Goal: Task Accomplishment & Management: Manage account settings

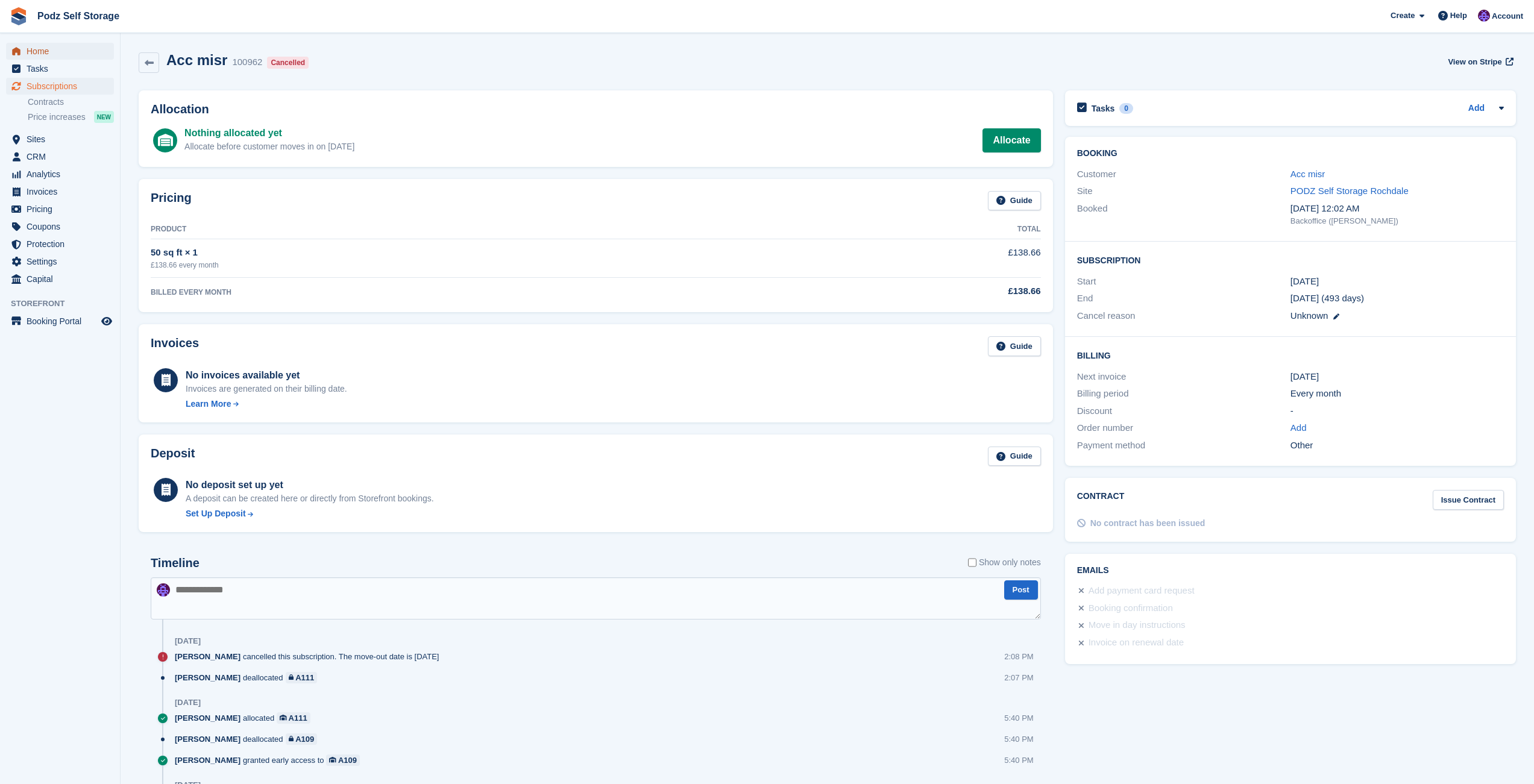
click at [75, 57] on span "Home" at bounding box center [62, 51] width 73 height 17
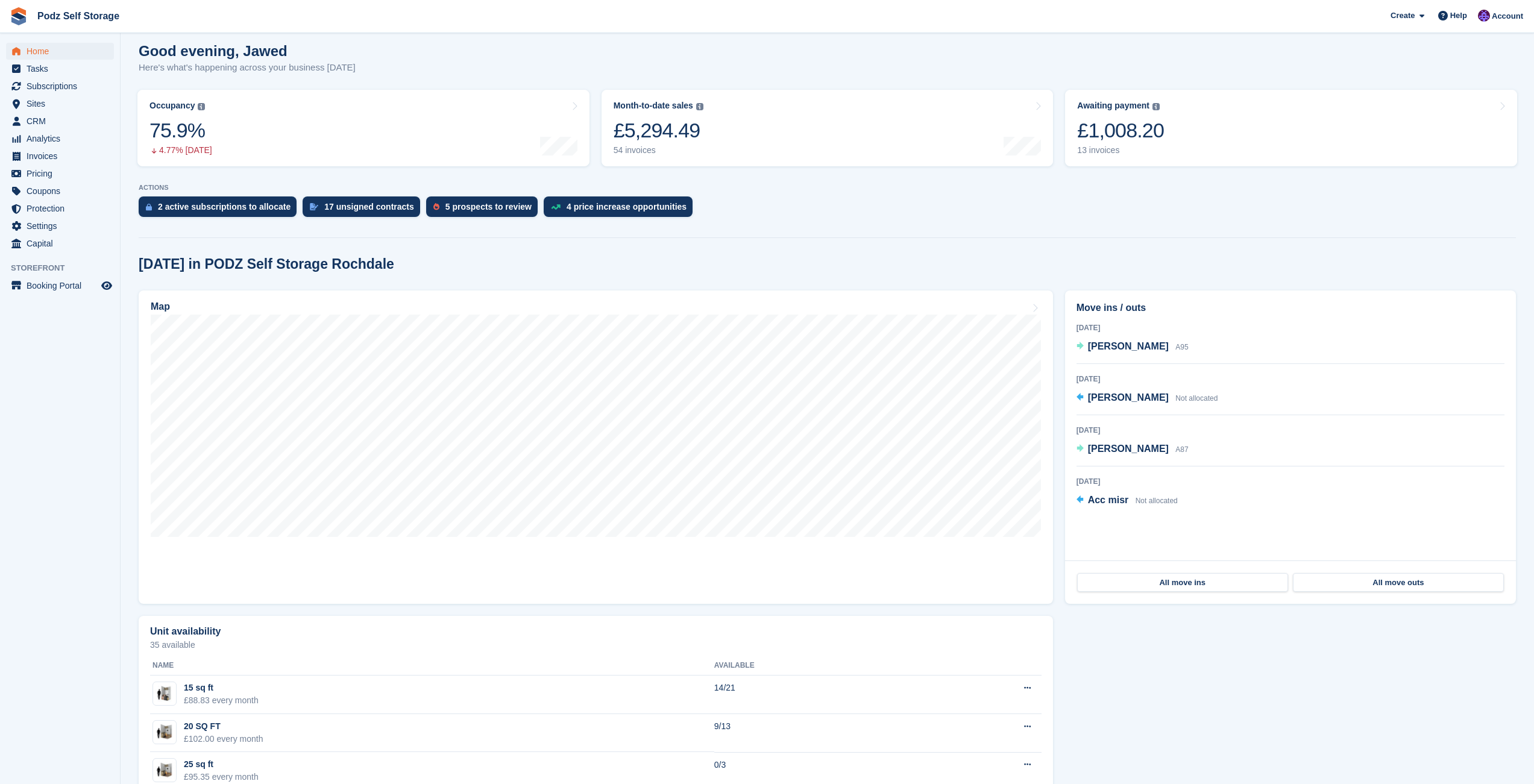
scroll to position [100, 0]
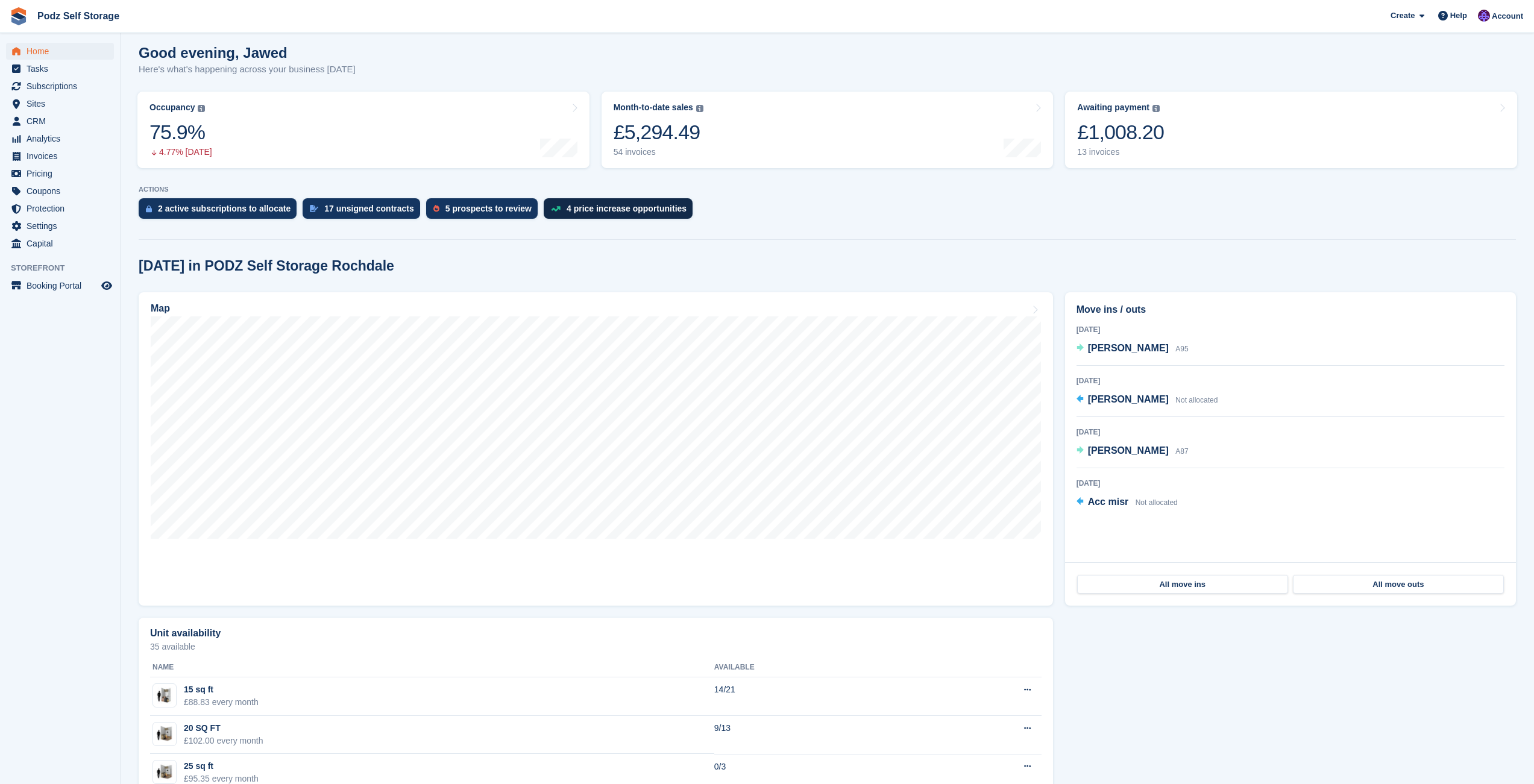
click at [593, 218] on div "4 price increase opportunities" at bounding box center [618, 209] width 149 height 21
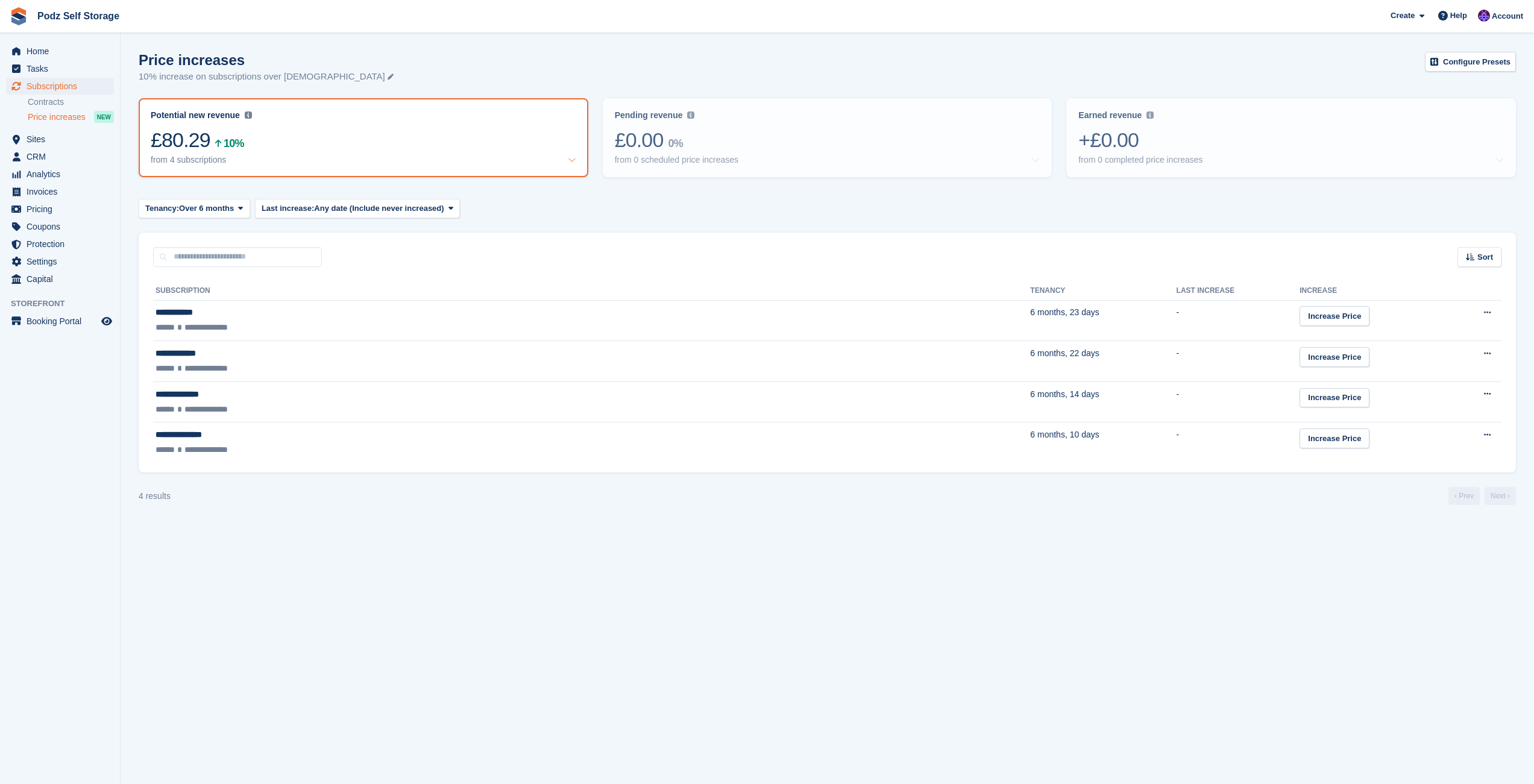
click at [616, 208] on div "Tenancy: Over 6 months Any length Over 1 month Over 3 months Over 6 months Over…" at bounding box center [827, 208] width 1378 height 20
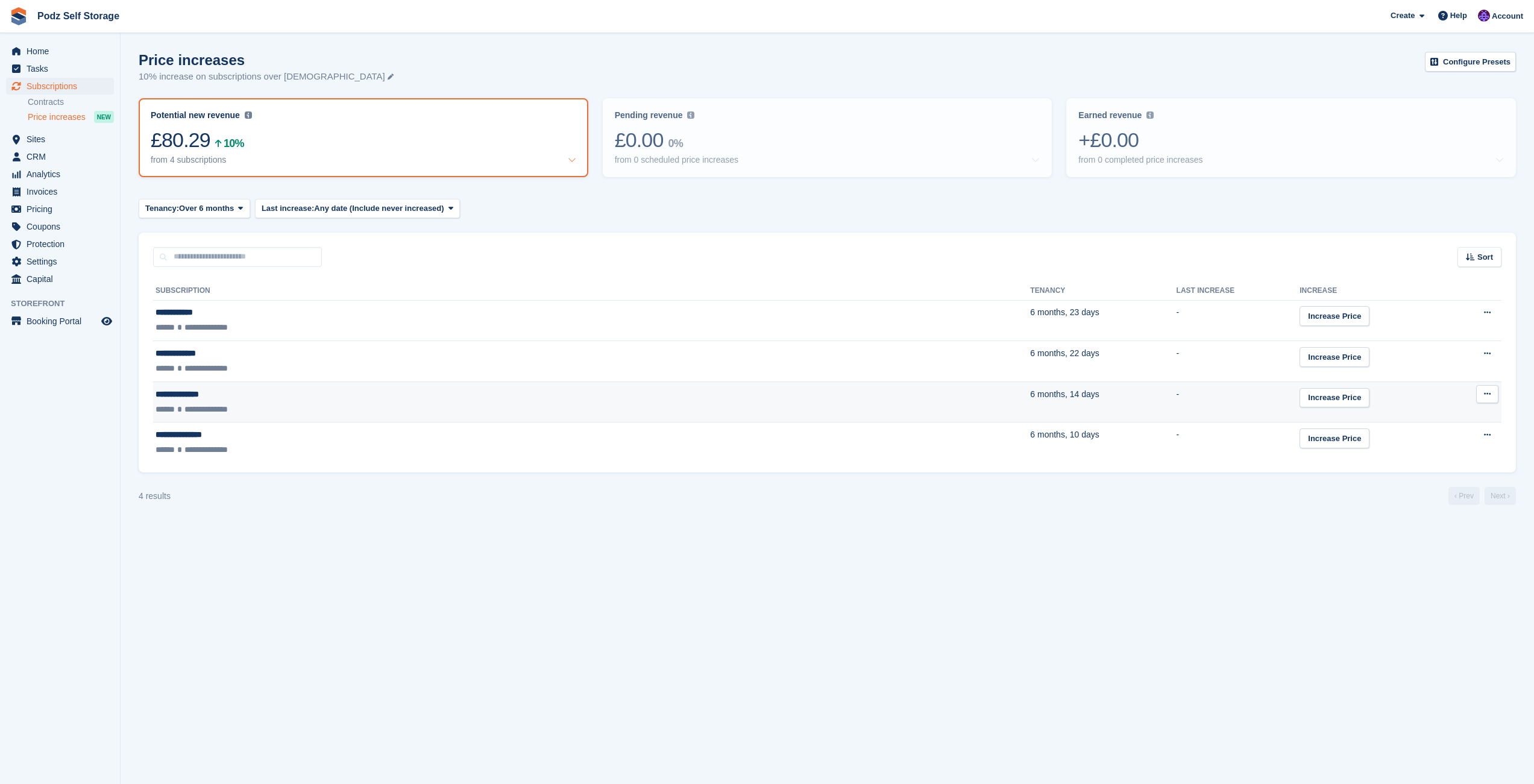
click at [426, 410] on div "**********" at bounding box center [361, 409] width 412 height 12
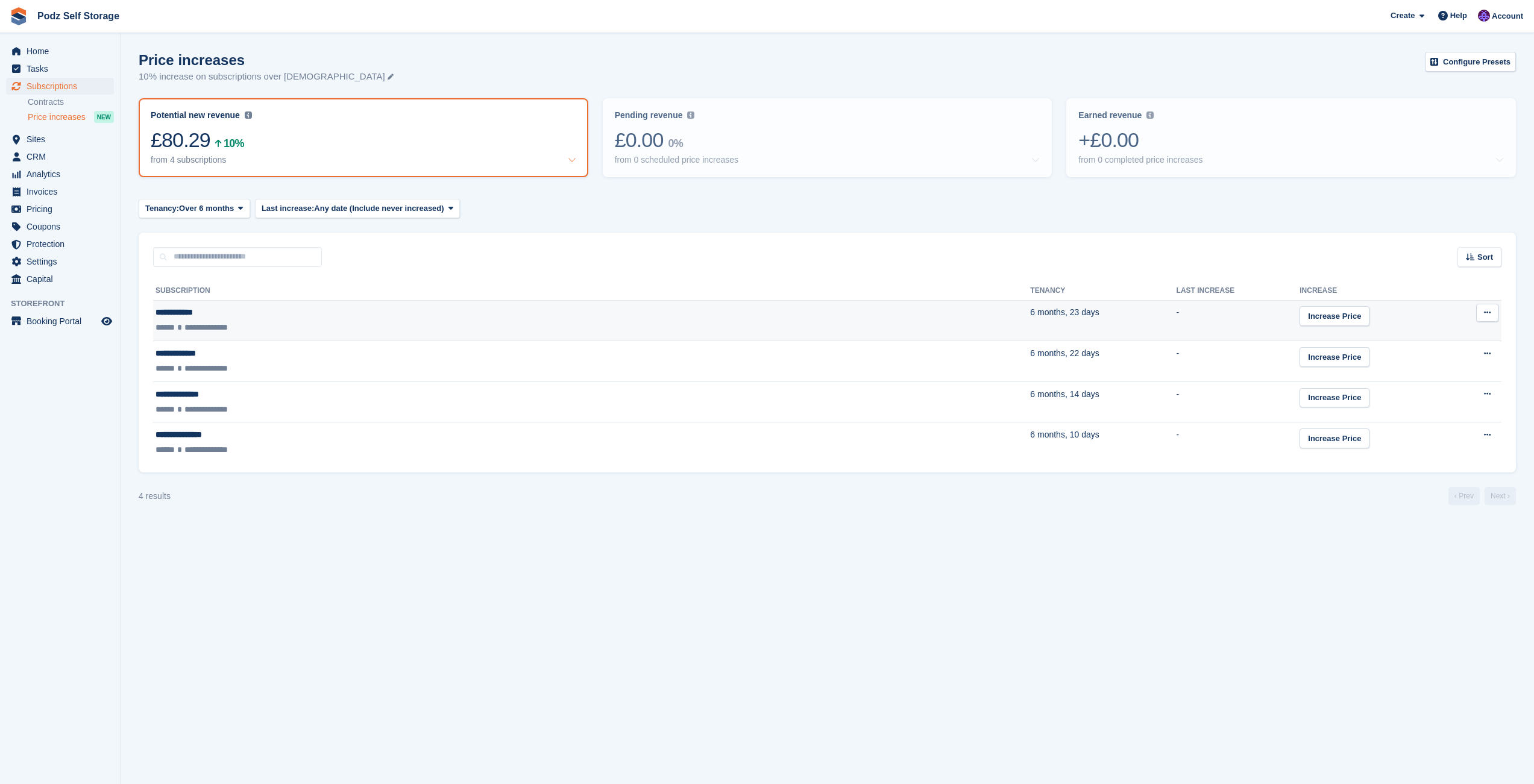
click at [1030, 323] on td "6 months, 23 days" at bounding box center [1103, 321] width 146 height 41
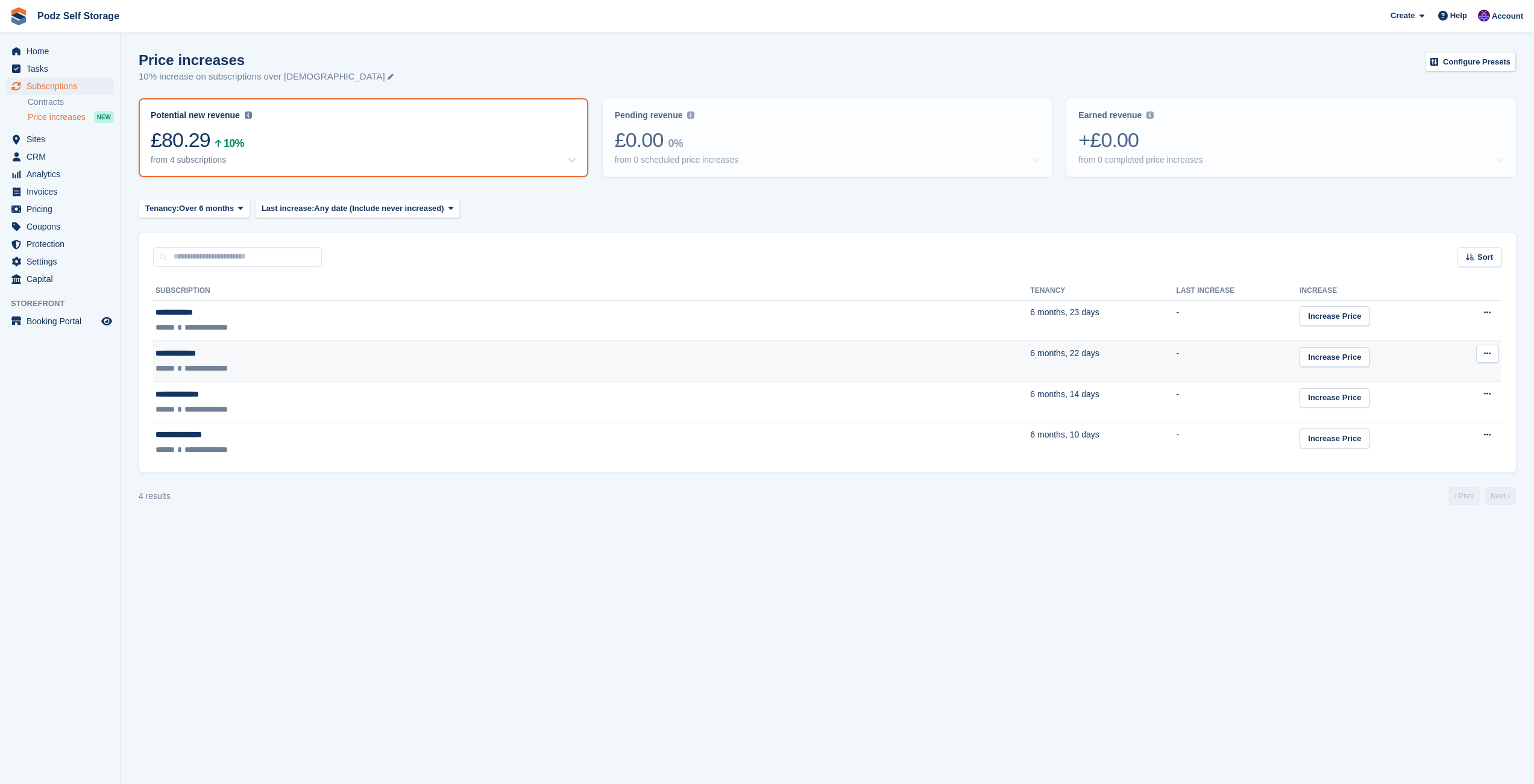
click at [325, 365] on div "**********" at bounding box center [361, 368] width 412 height 12
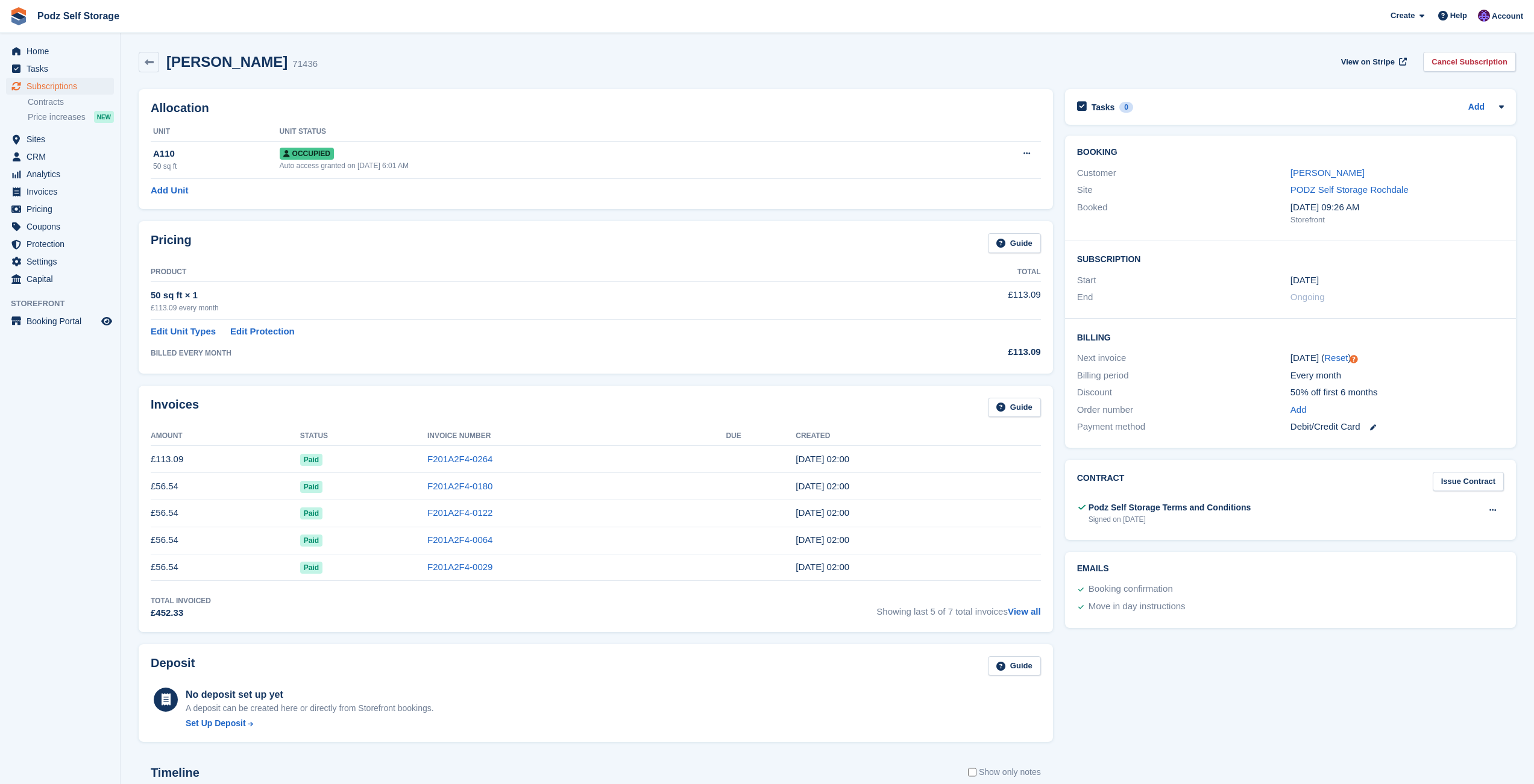
scroll to position [1, 0]
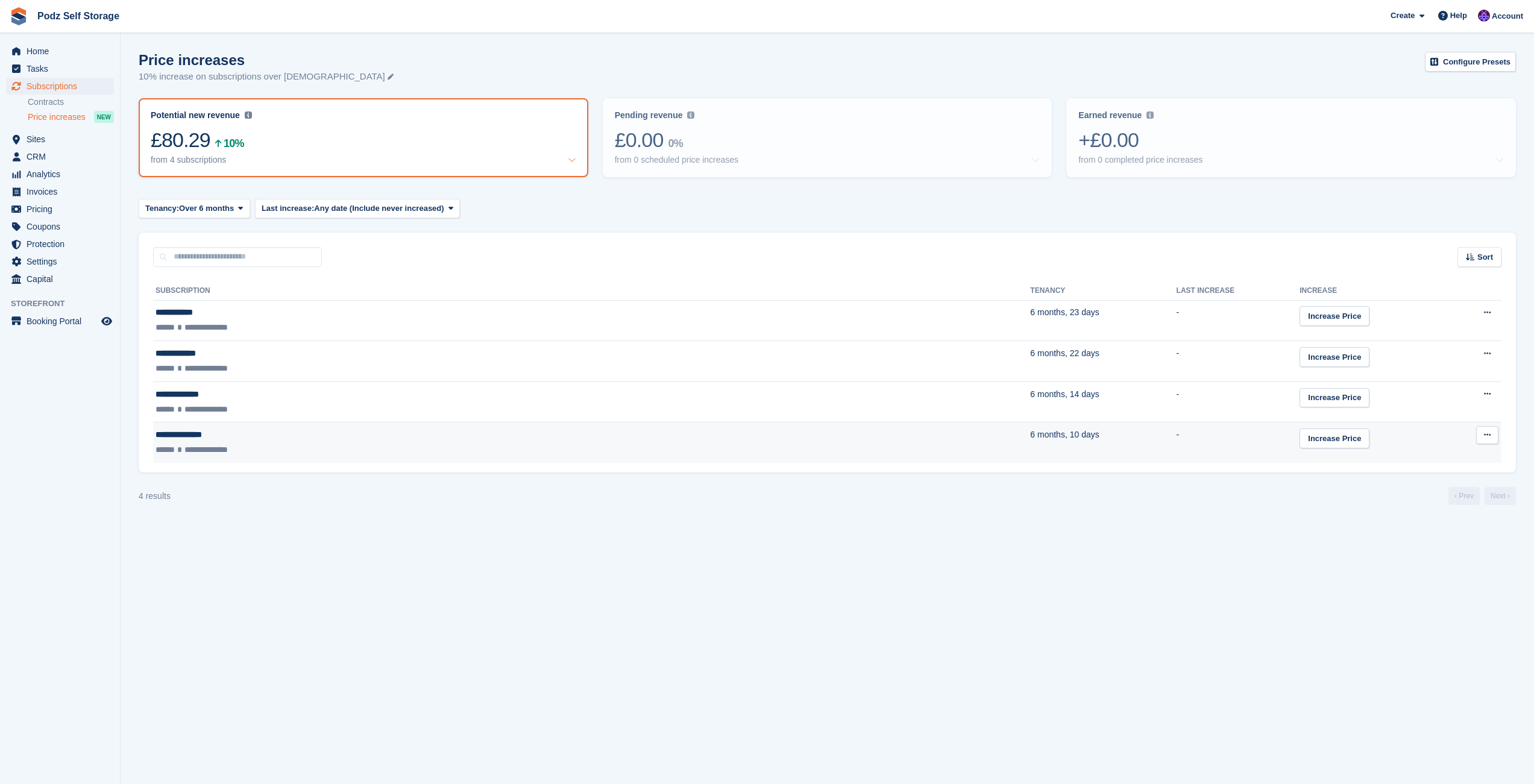
click at [558, 448] on div "**********" at bounding box center [361, 449] width 412 height 12
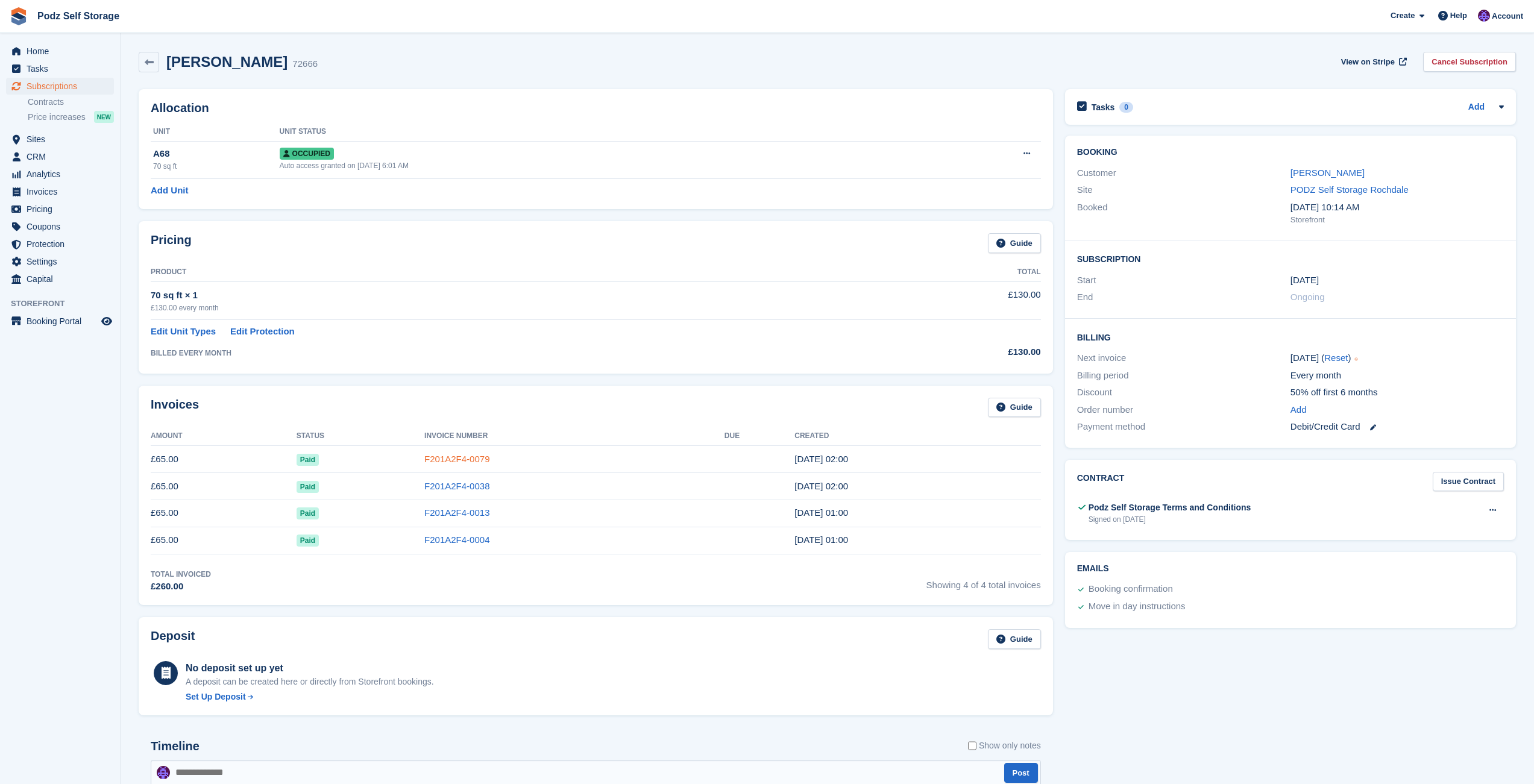
click at [455, 462] on link "F201A2F4-0079" at bounding box center [457, 459] width 65 height 10
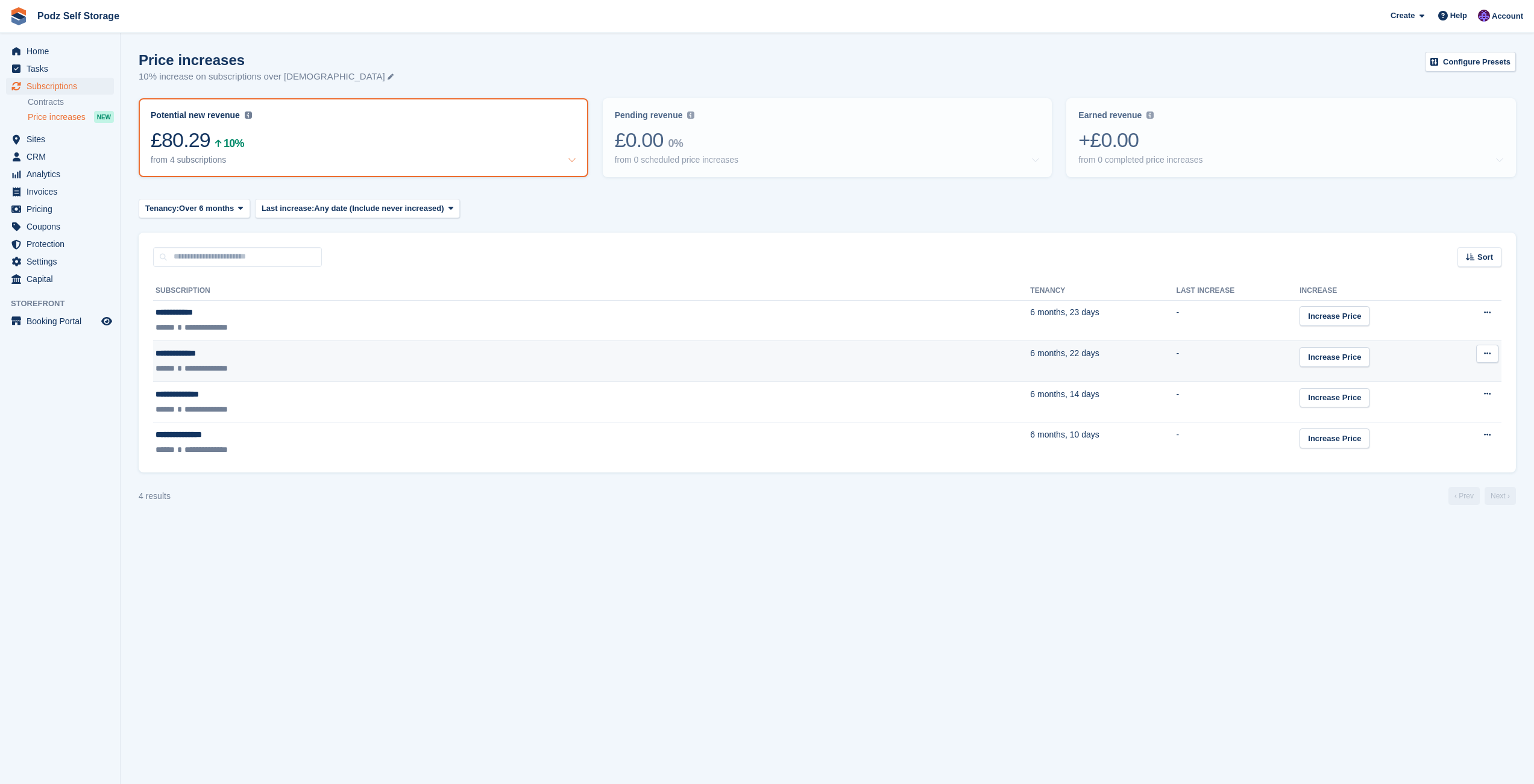
click at [218, 362] on td "**********" at bounding box center [591, 362] width 877 height 41
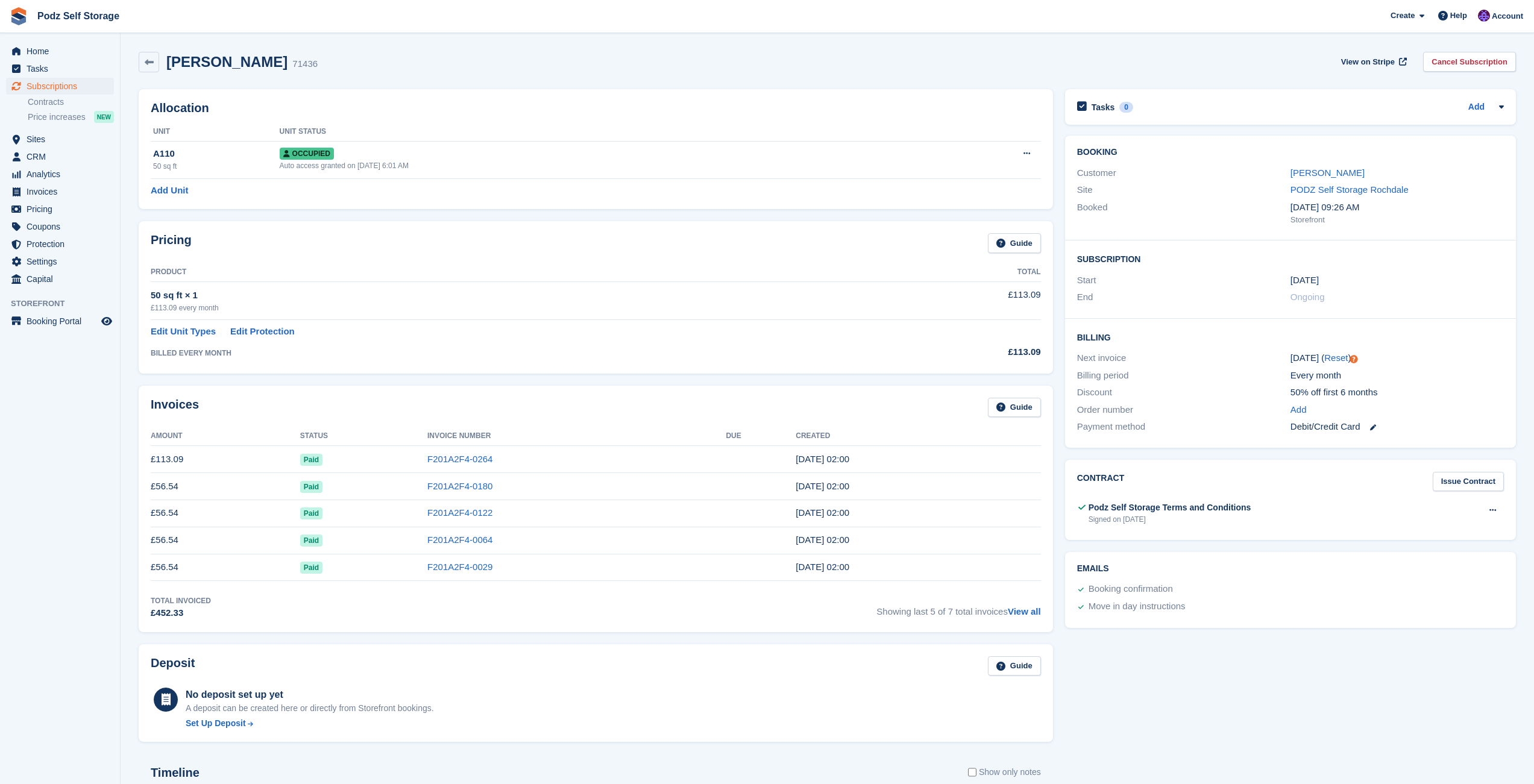
click at [457, 358] on div "BILLED EVERY MONTH" at bounding box center [514, 353] width 726 height 11
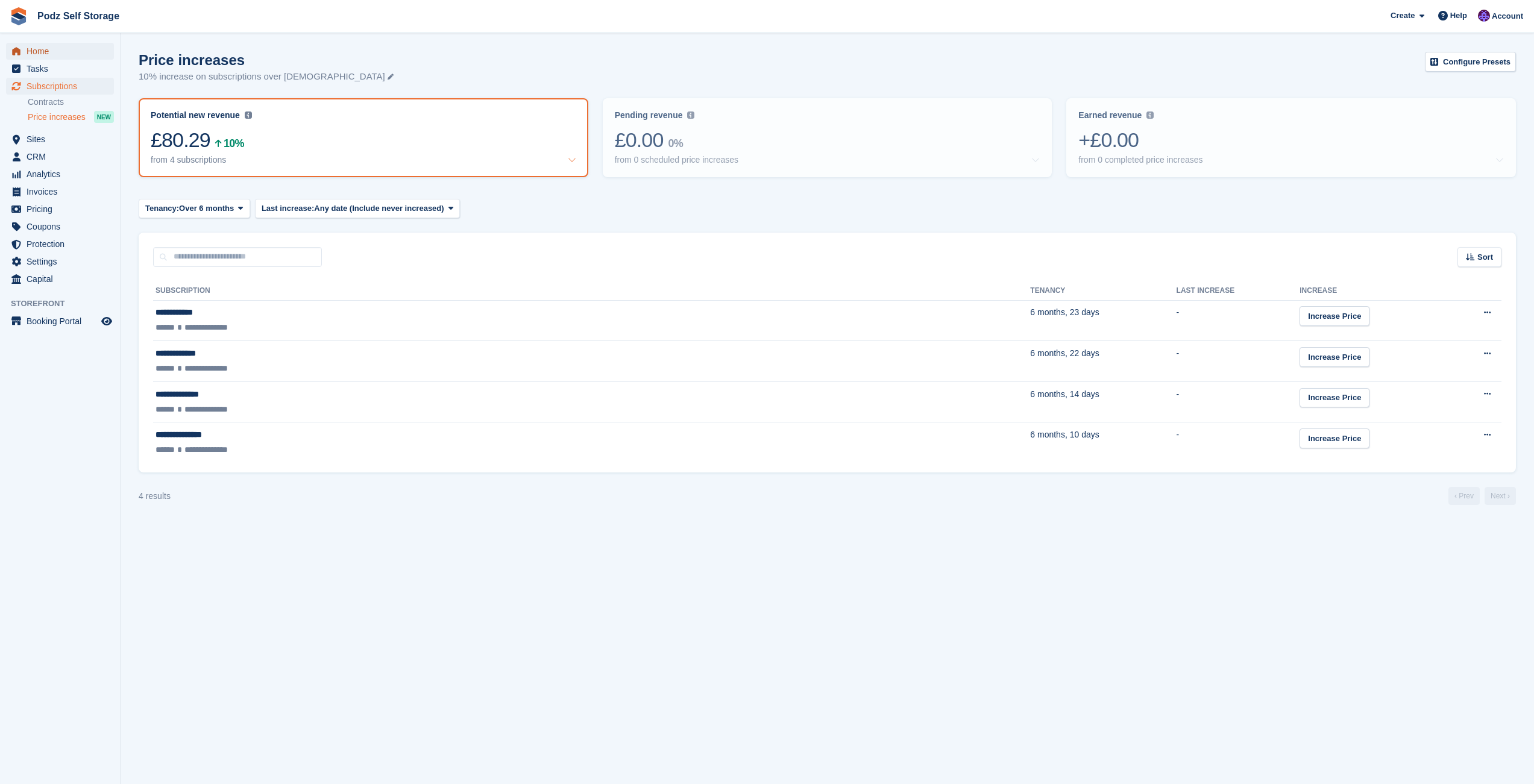
click at [67, 53] on span "Home" at bounding box center [62, 51] width 73 height 17
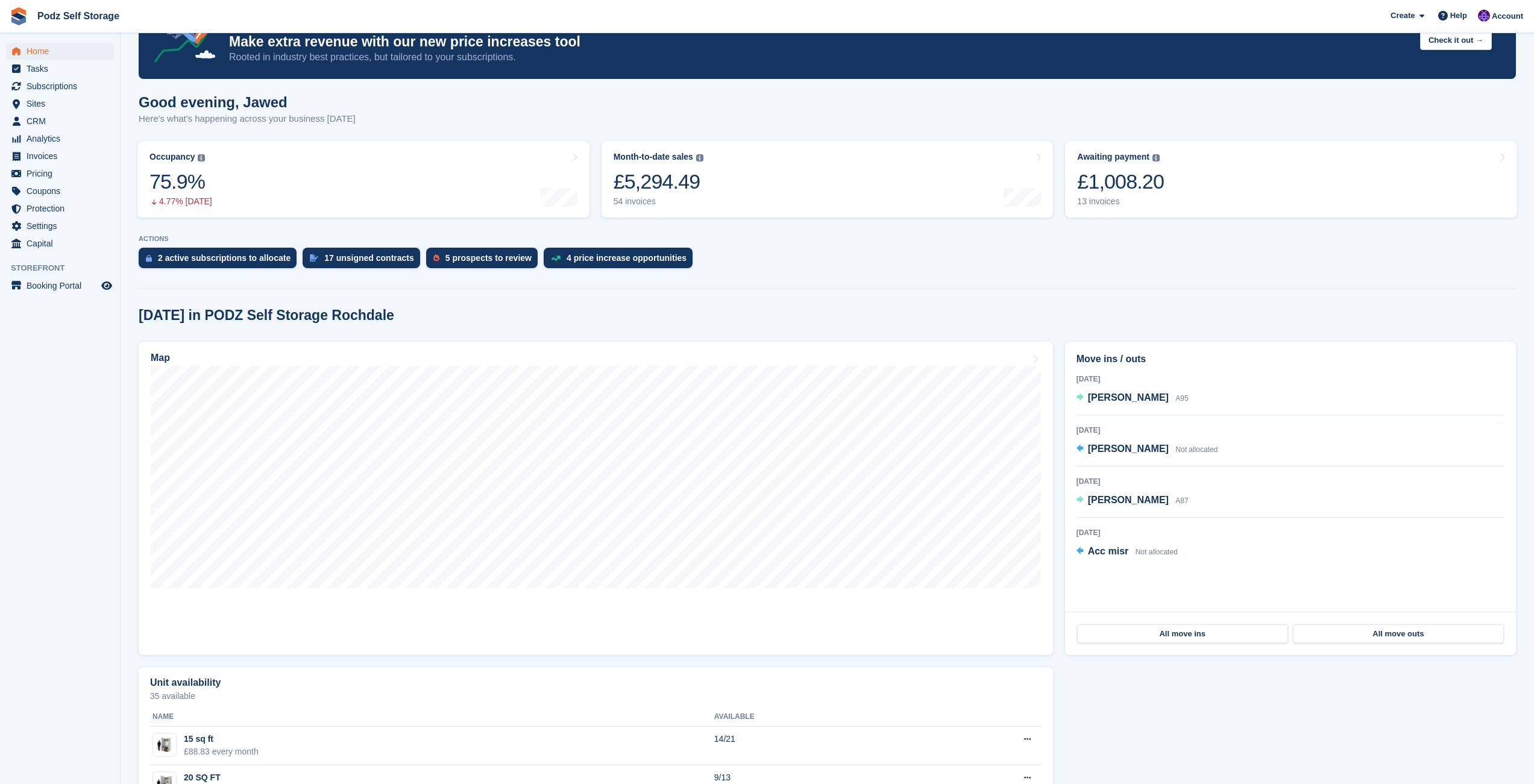
scroll to position [53, 0]
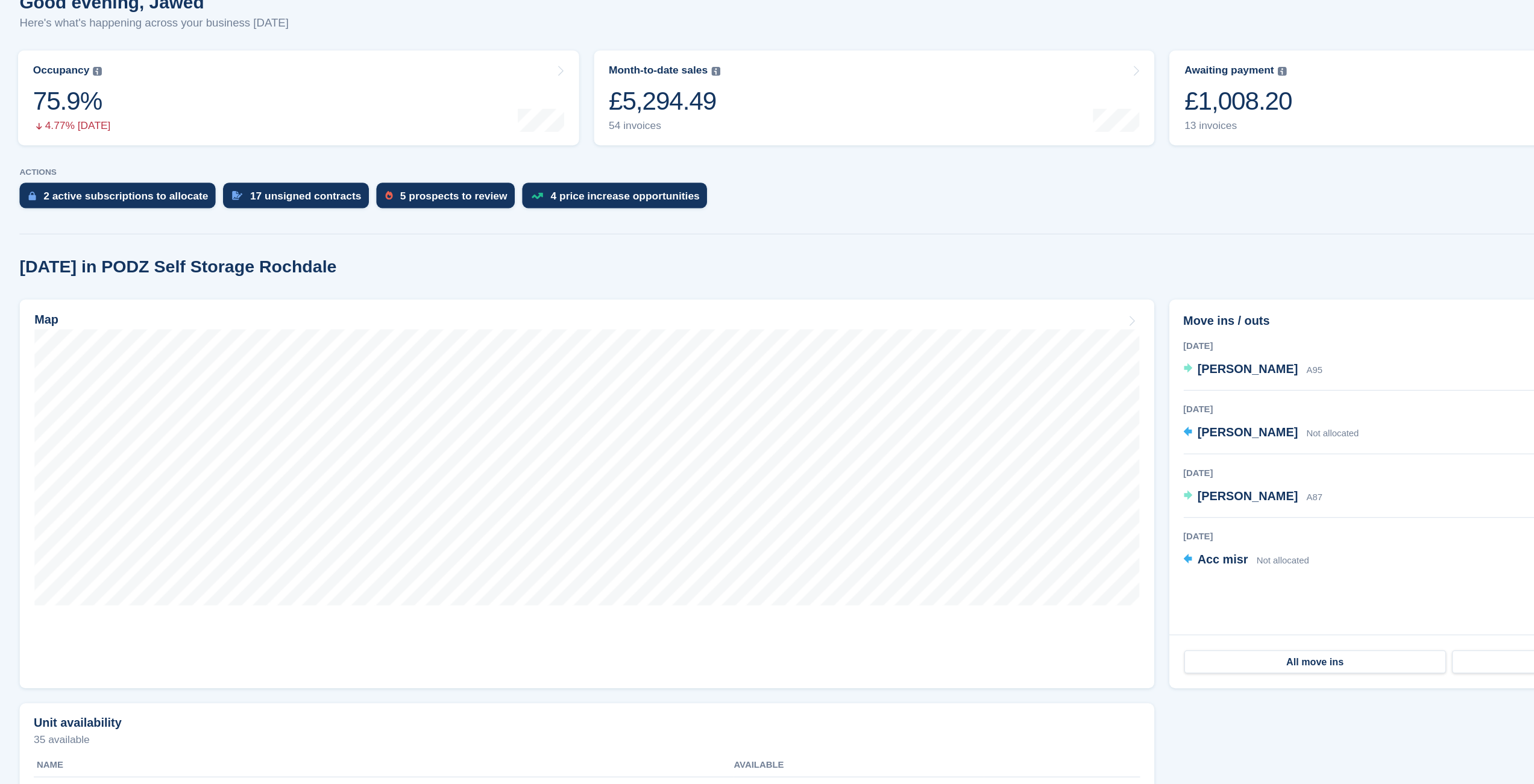
click at [543, 339] on div "Map" at bounding box center [596, 496] width 926 height 325
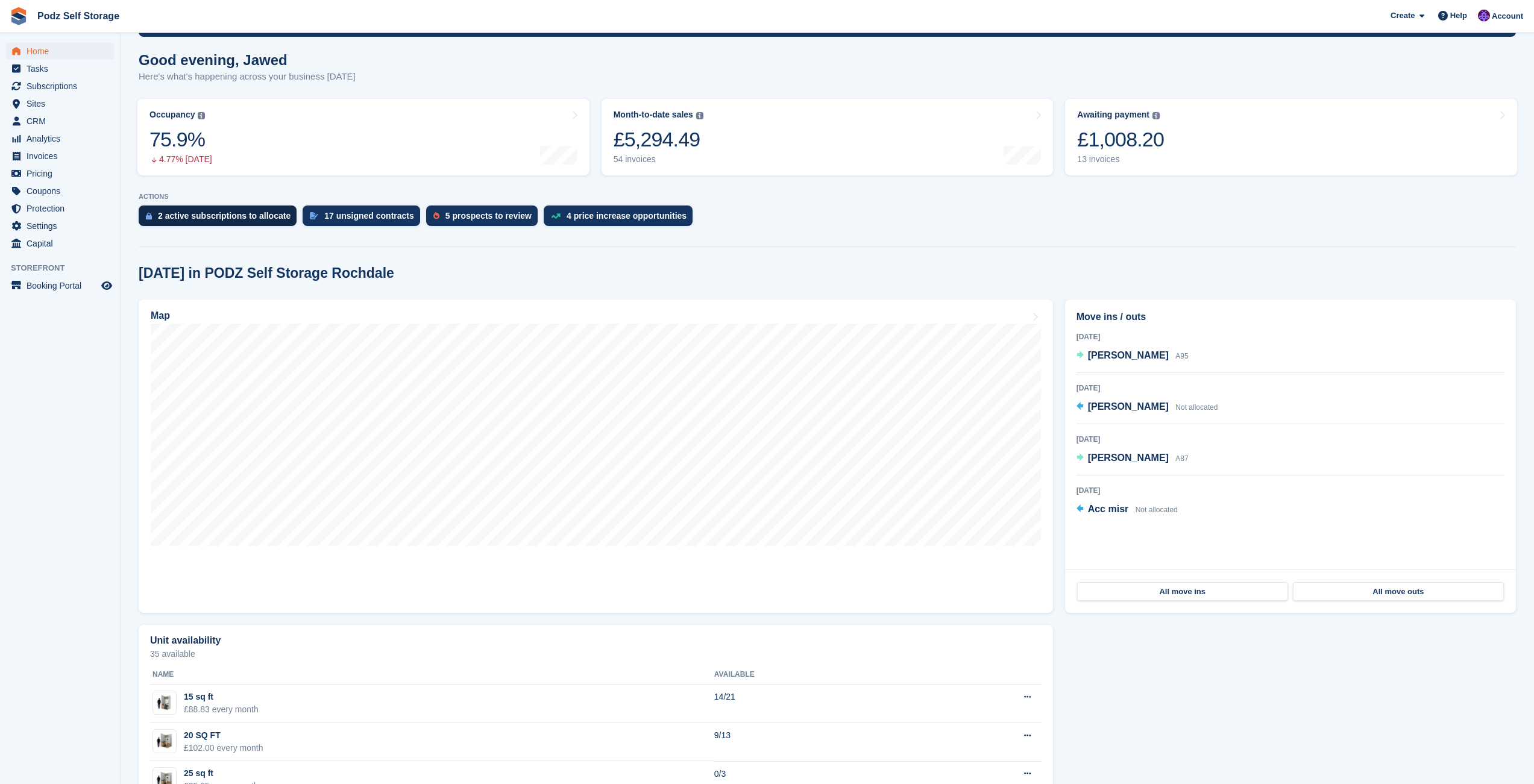
click at [254, 218] on div "2 active subscriptions to allocate" at bounding box center [224, 215] width 133 height 10
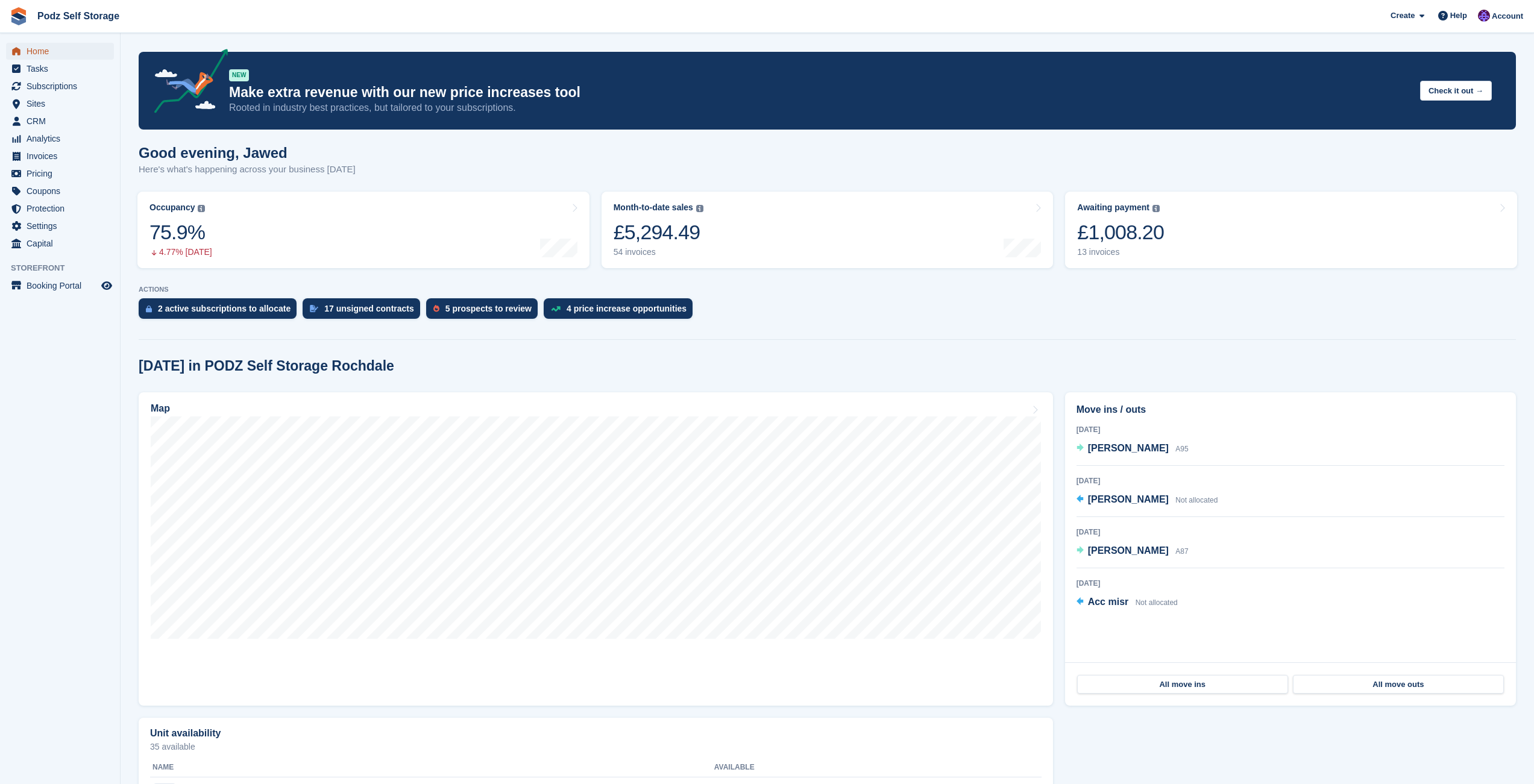
click at [67, 53] on span "Home" at bounding box center [62, 51] width 73 height 17
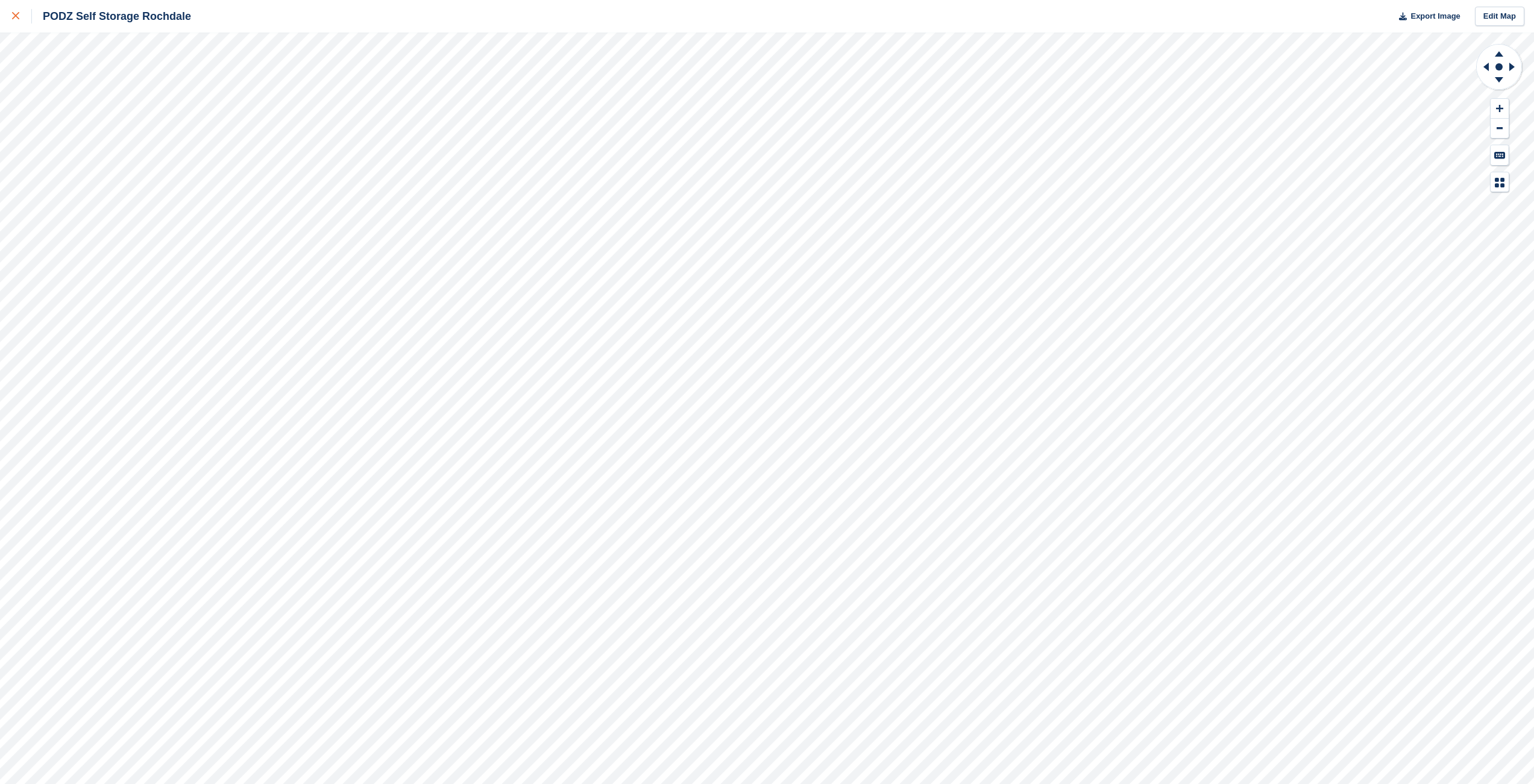
click at [2, 22] on link at bounding box center [16, 16] width 32 height 32
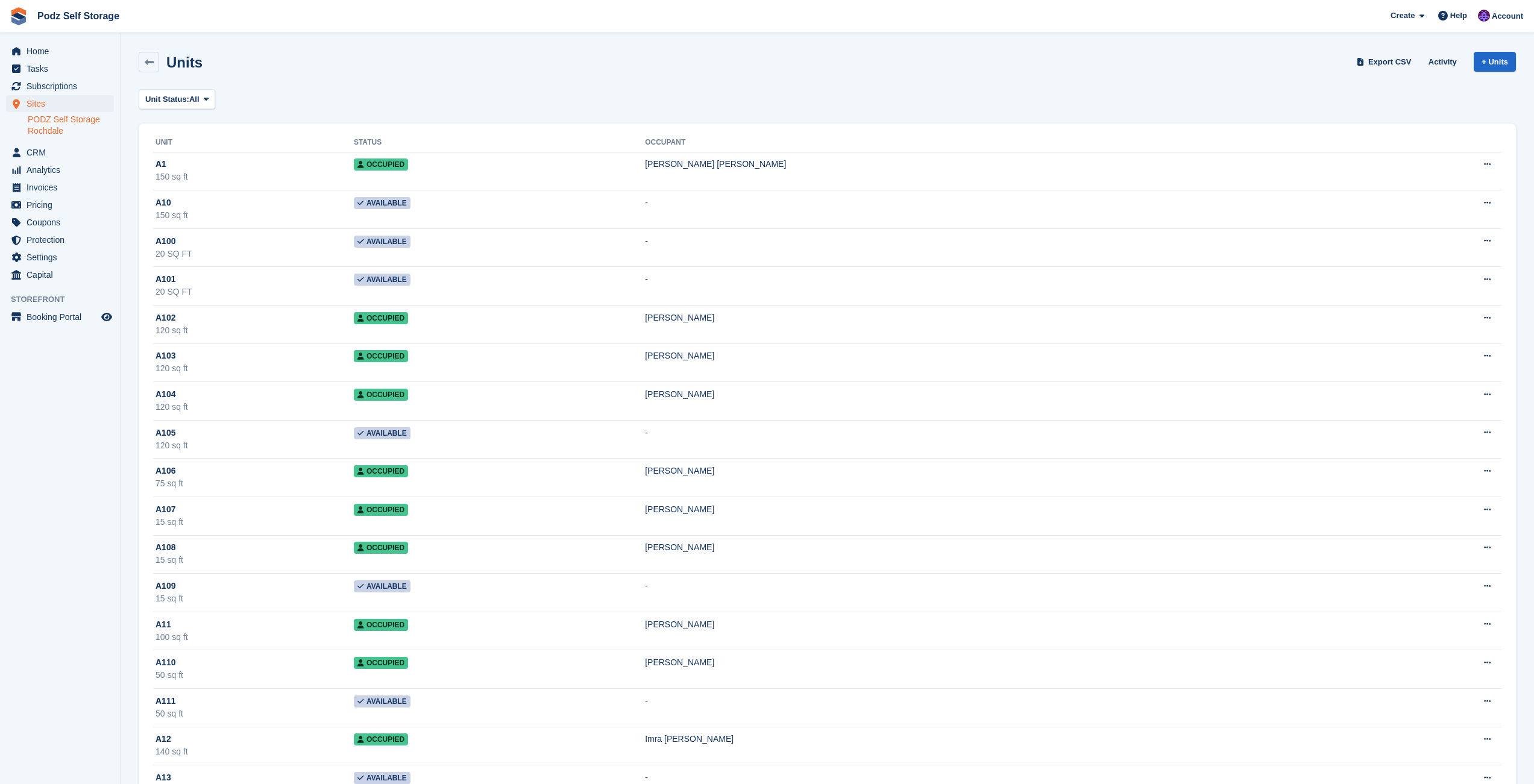
click at [331, 97] on div "Unit Status: All All Available Reserved Occupied Overlocked Repossessed Unavail…" at bounding box center [827, 99] width 1378 height 20
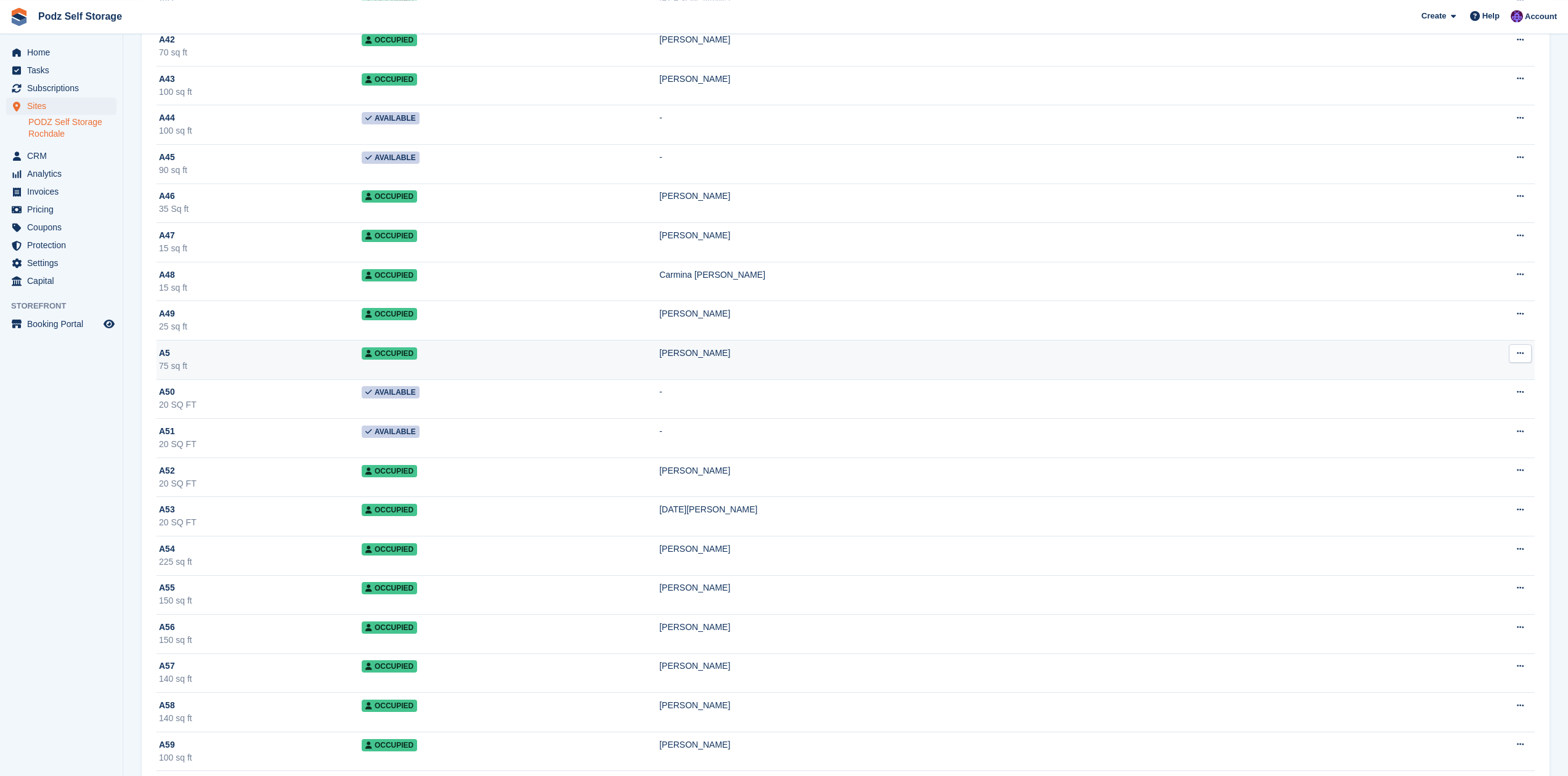
scroll to position [2820, 0]
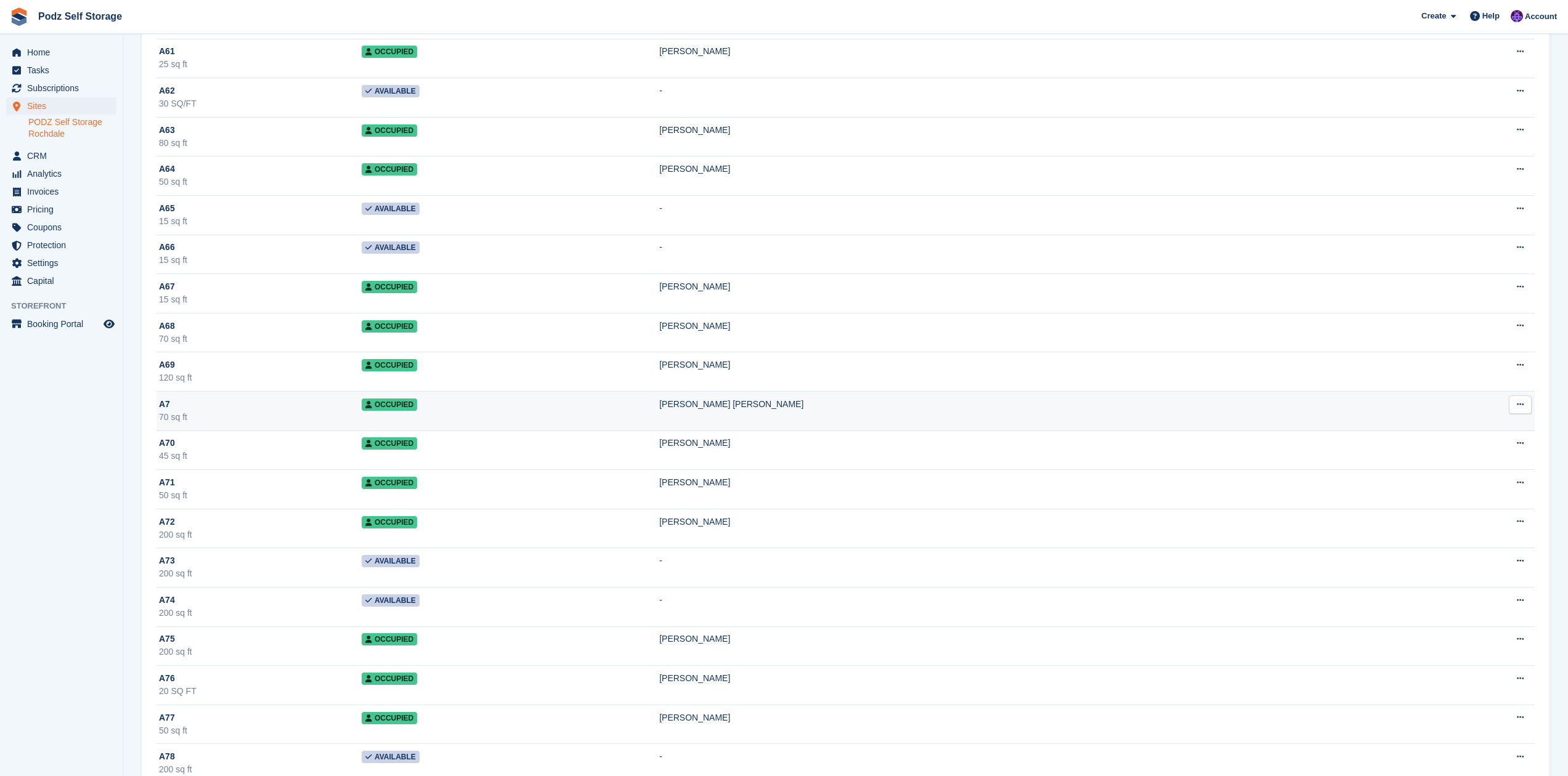
click at [559, 415] on td "Occupied" at bounding box center [510, 411] width 297 height 40
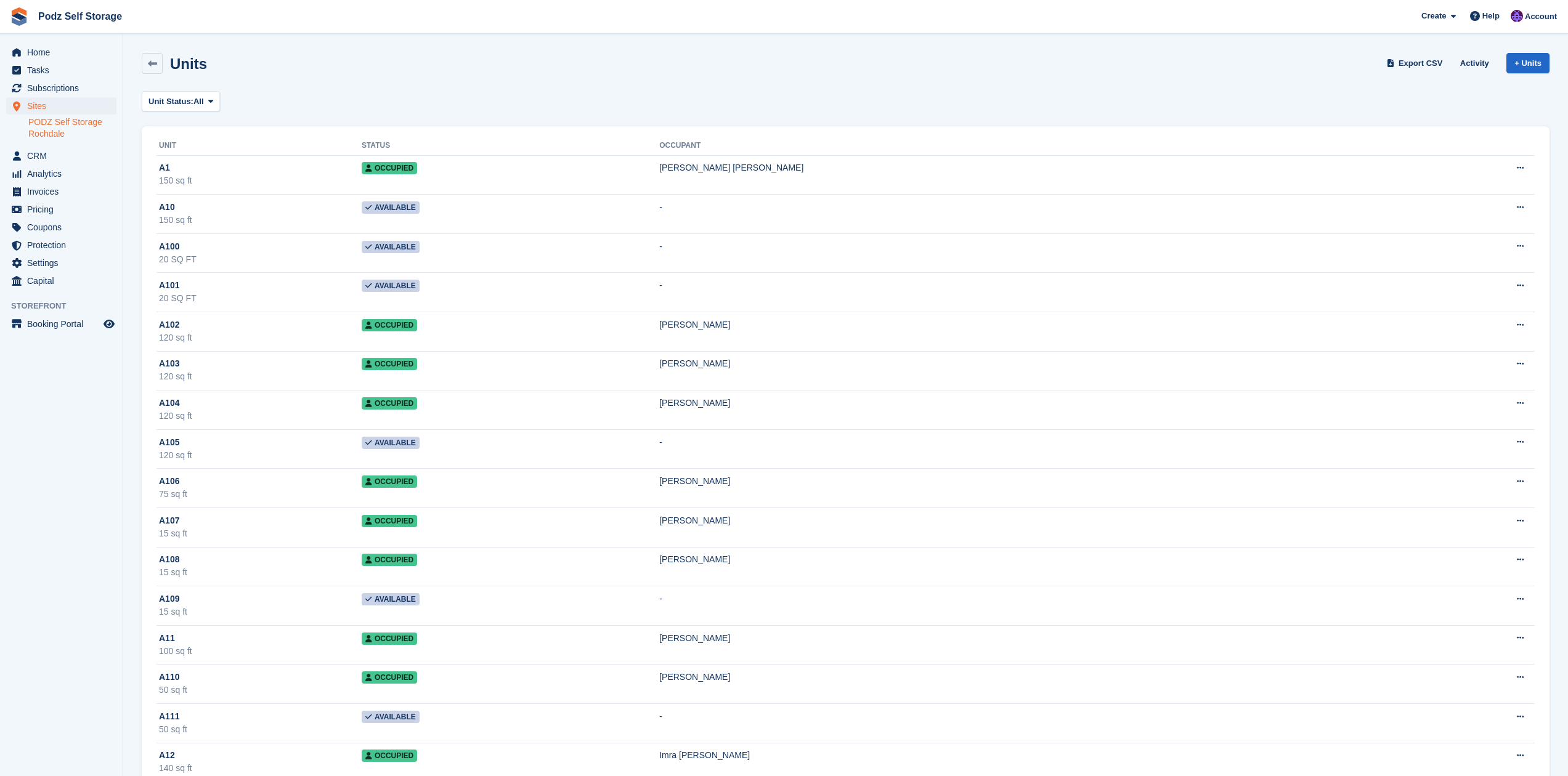
scroll to position [2819, 0]
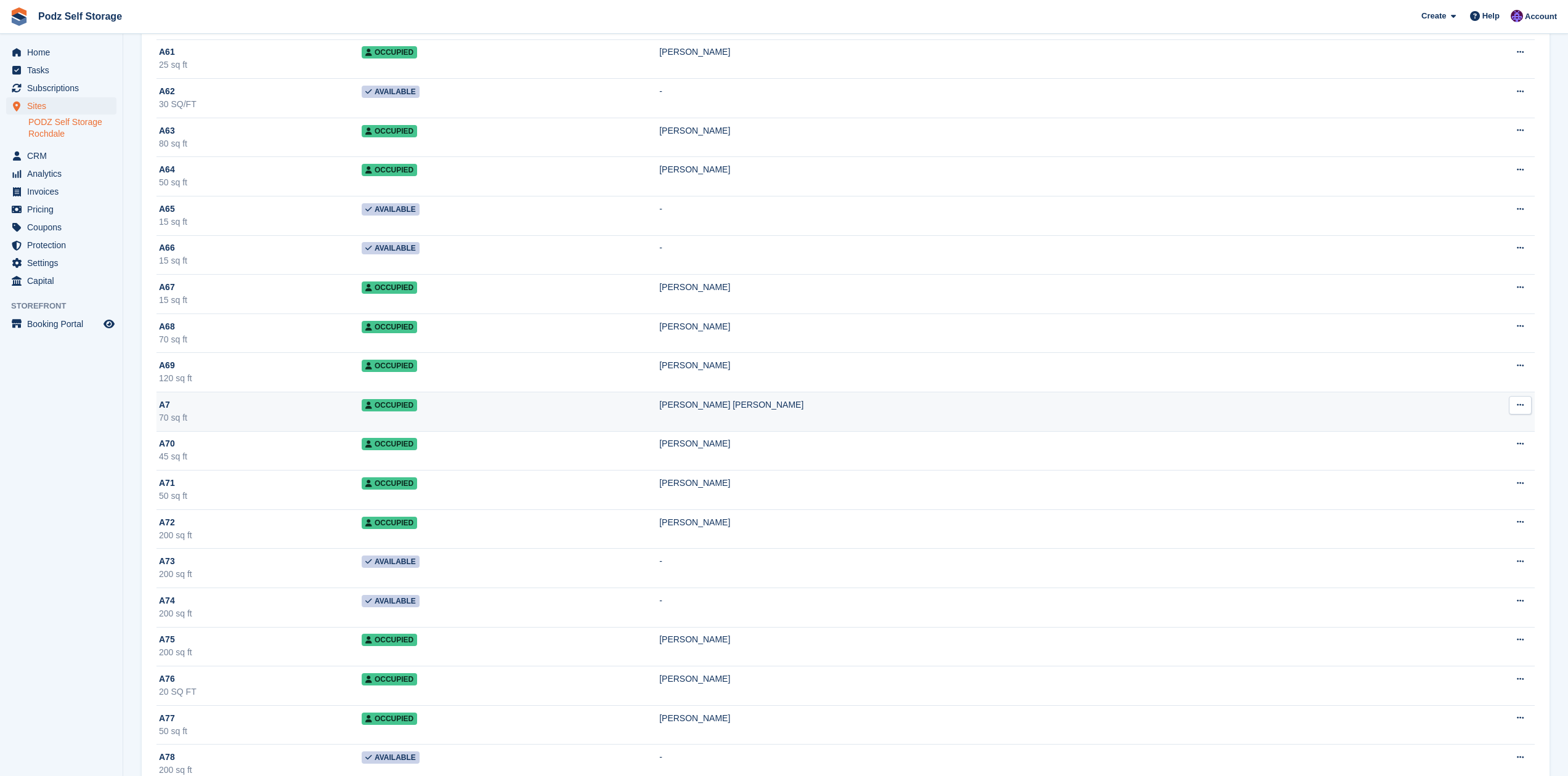
click at [417, 406] on span "Occupied" at bounding box center [390, 405] width 55 height 12
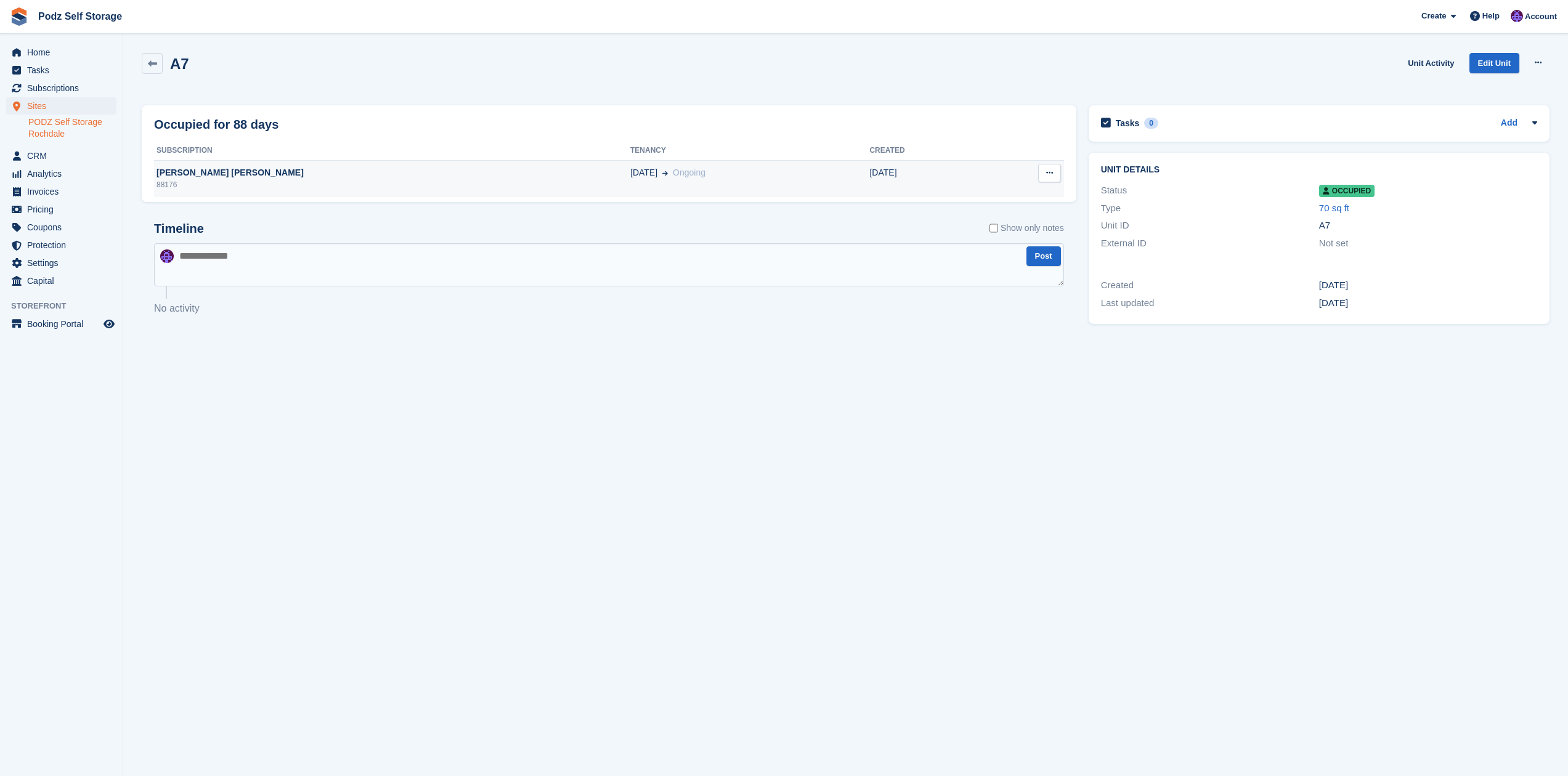
click at [162, 172] on div "[PERSON_NAME] [PERSON_NAME]" at bounding box center [393, 172] width 476 height 13
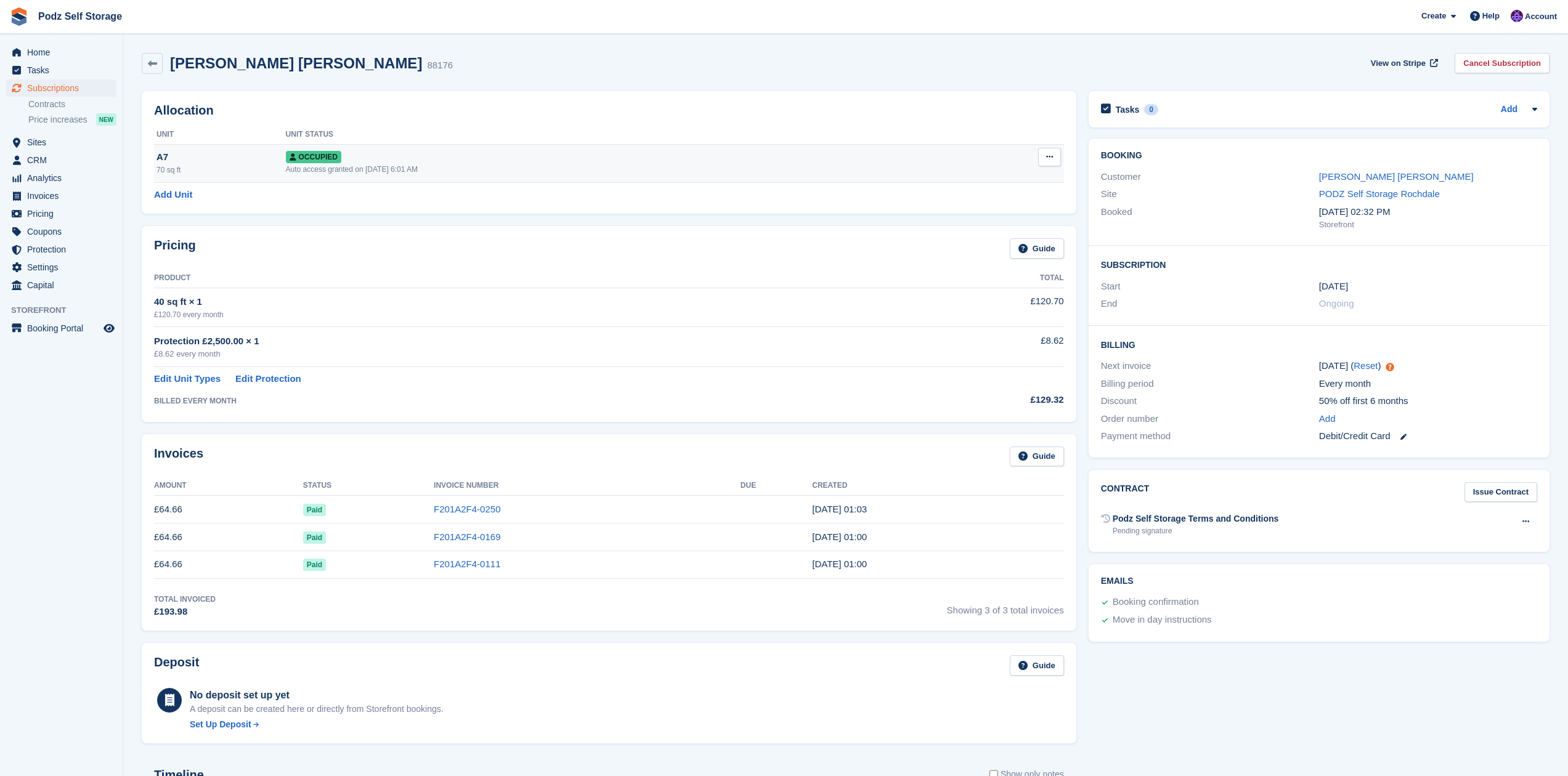
click at [1056, 153] on button at bounding box center [1050, 157] width 22 height 19
click at [1290, 59] on div "David John Cox 88176 View on Stripe Cancel Subscription" at bounding box center [846, 64] width 1408 height 21
click at [1528, 67] on link "Cancel Subscription" at bounding box center [1502, 63] width 95 height 20
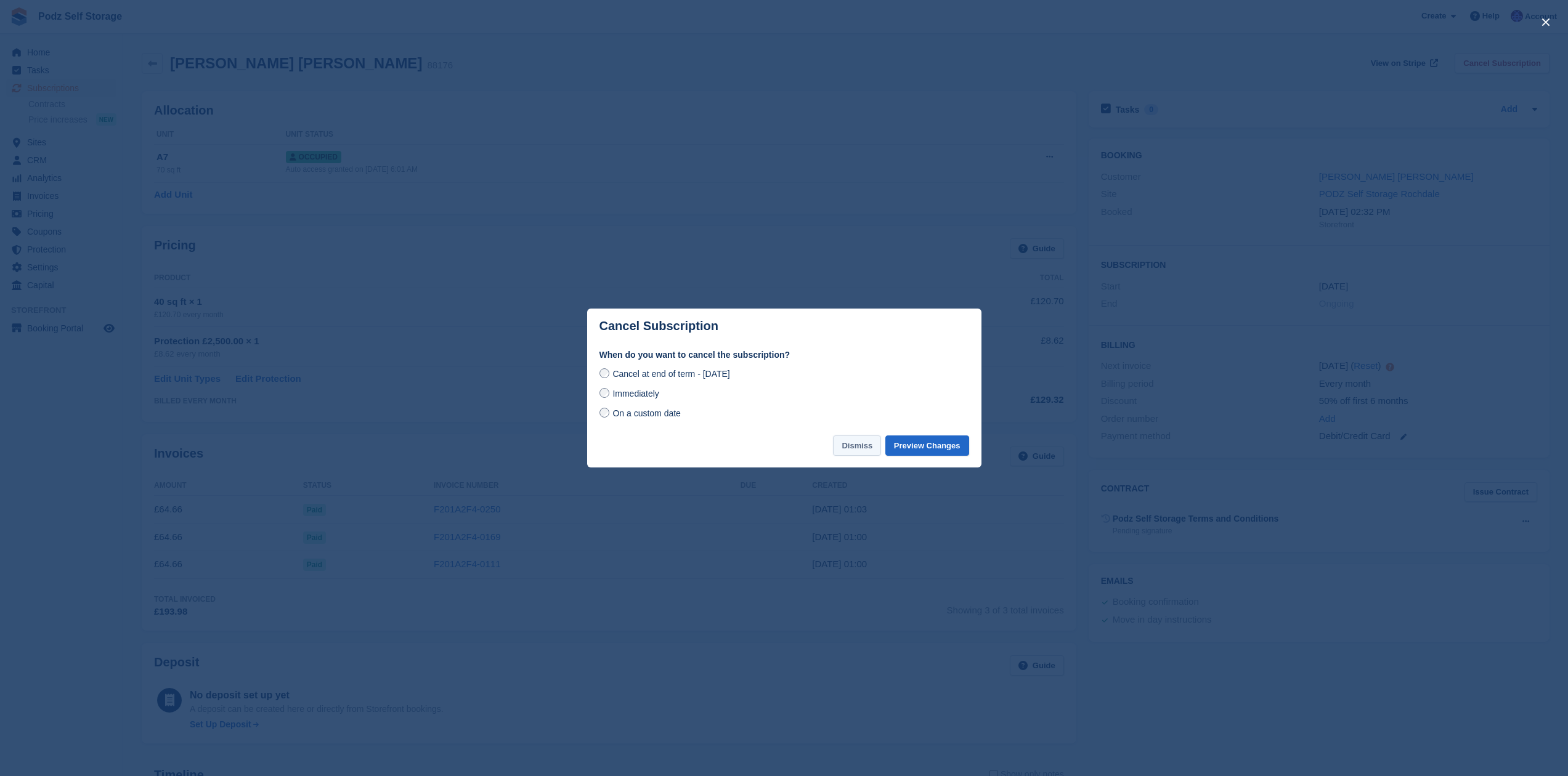
click at [840, 445] on button "Dismiss" at bounding box center [857, 446] width 48 height 20
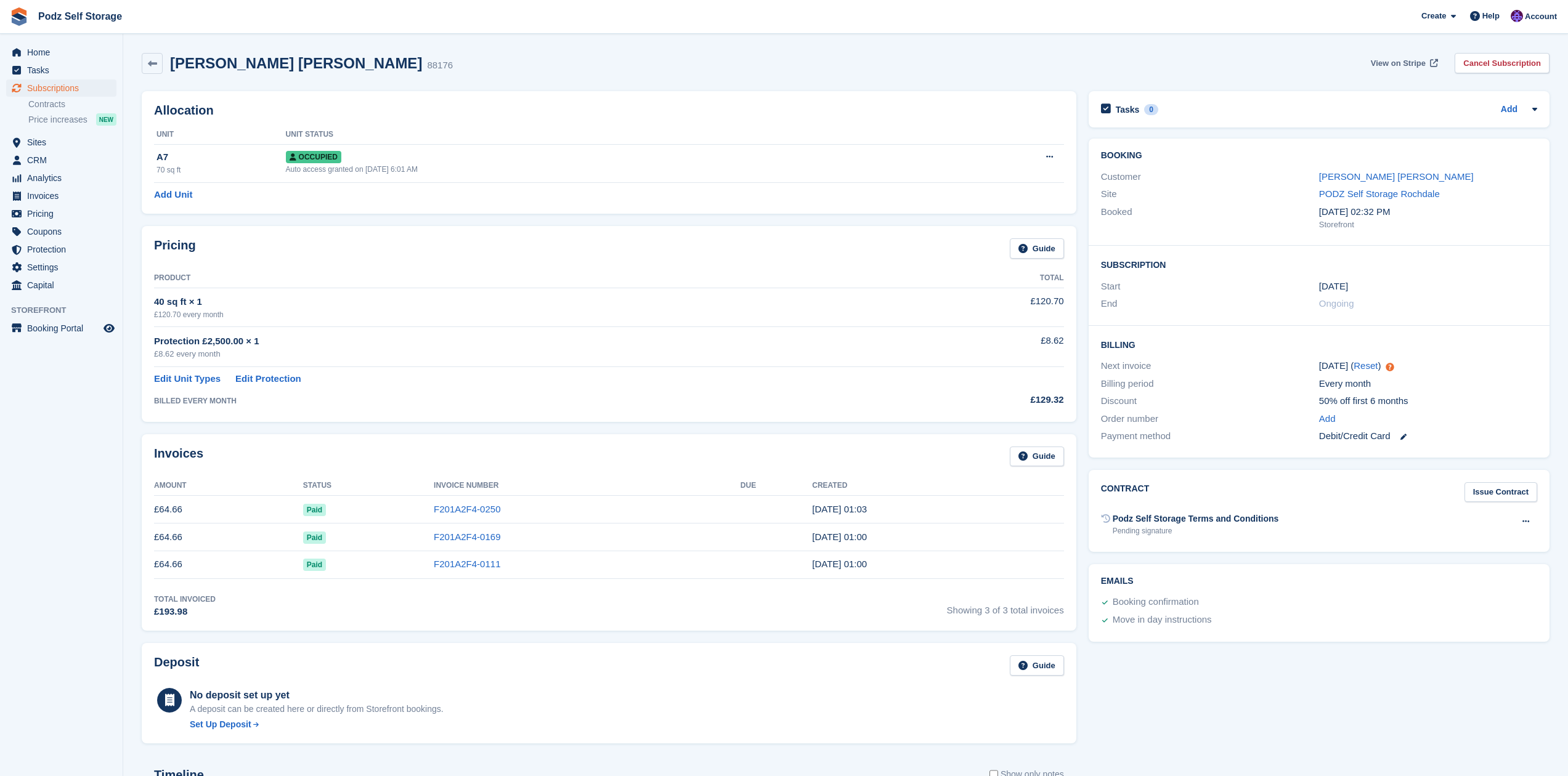
click at [1421, 64] on span "View on Stripe" at bounding box center [1398, 63] width 55 height 12
click at [984, 95] on div "Allocation Unit Unit Status A7 70 sq ft Occupied Auto access granted on 30th Ma…" at bounding box center [609, 153] width 935 height 123
click at [1051, 160] on icon at bounding box center [1050, 157] width 7 height 8
click at [1007, 218] on p "Deallocate" at bounding box center [1002, 223] width 107 height 16
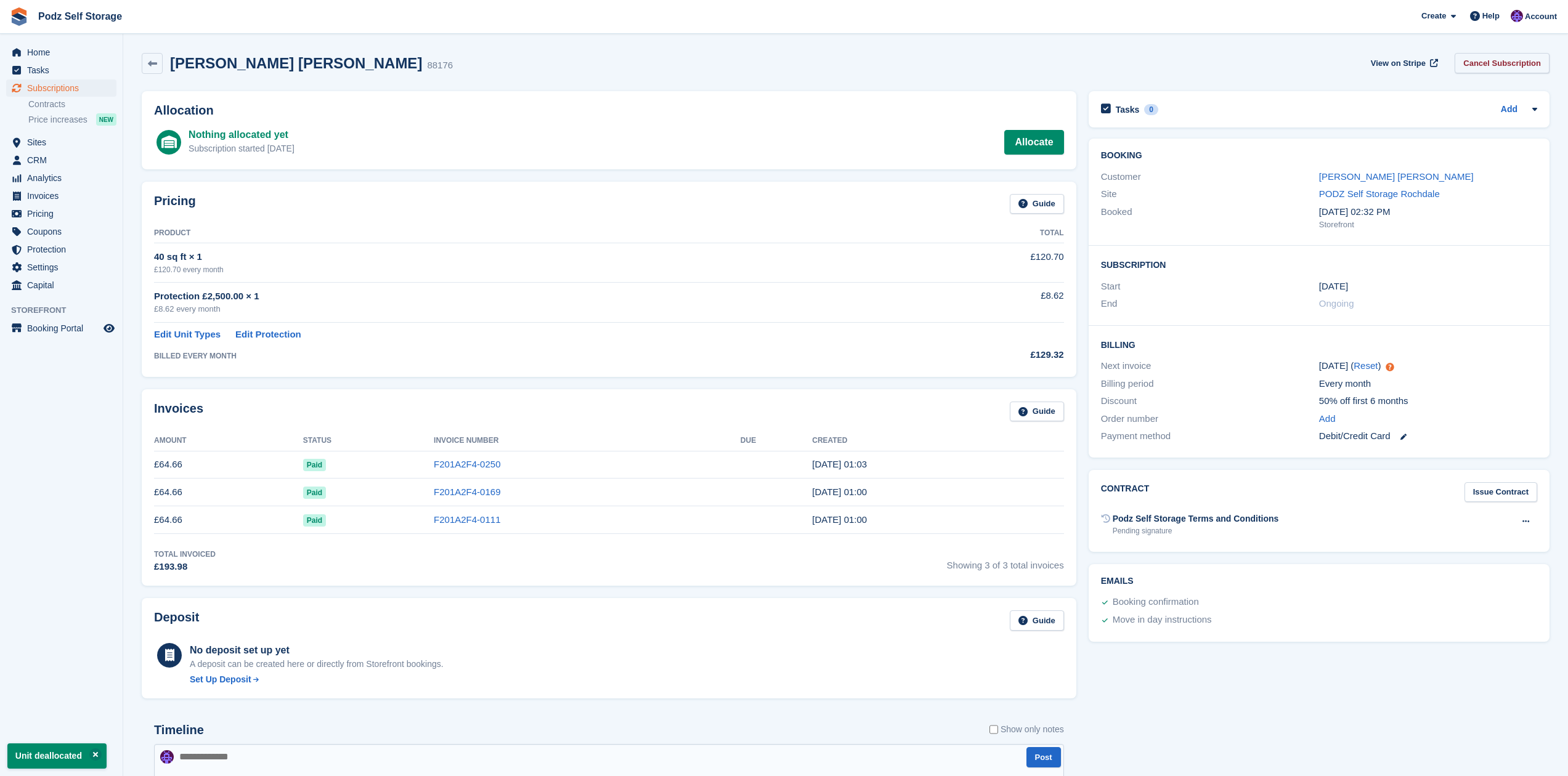
click at [1475, 67] on link "Cancel Subscription" at bounding box center [1502, 63] width 95 height 20
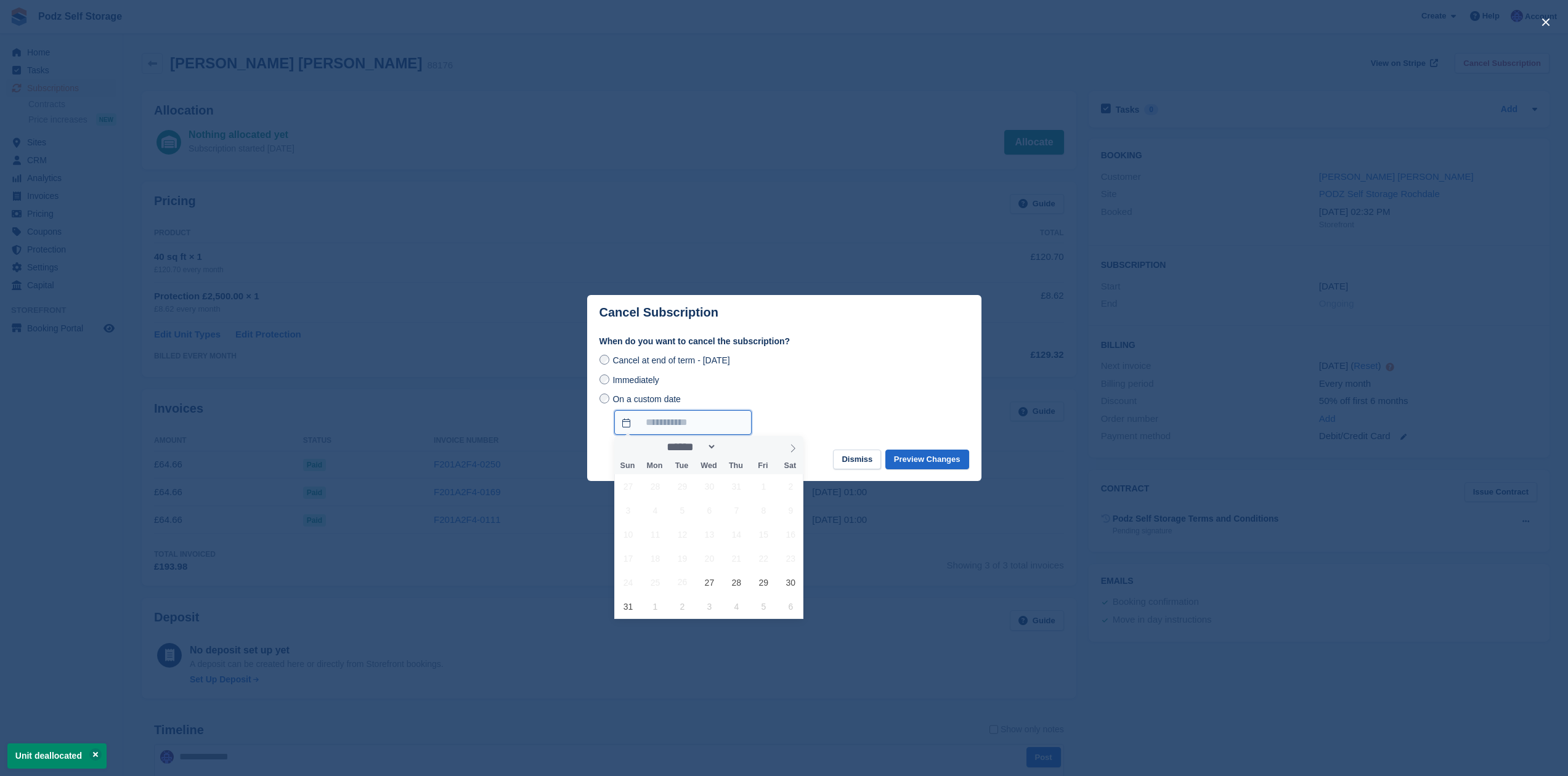
click at [697, 427] on input "On a custom date" at bounding box center [682, 422] width 137 height 25
click at [730, 365] on span "Cancel at end of term - Saturday, 30th August, 2025" at bounding box center [671, 360] width 117 height 10
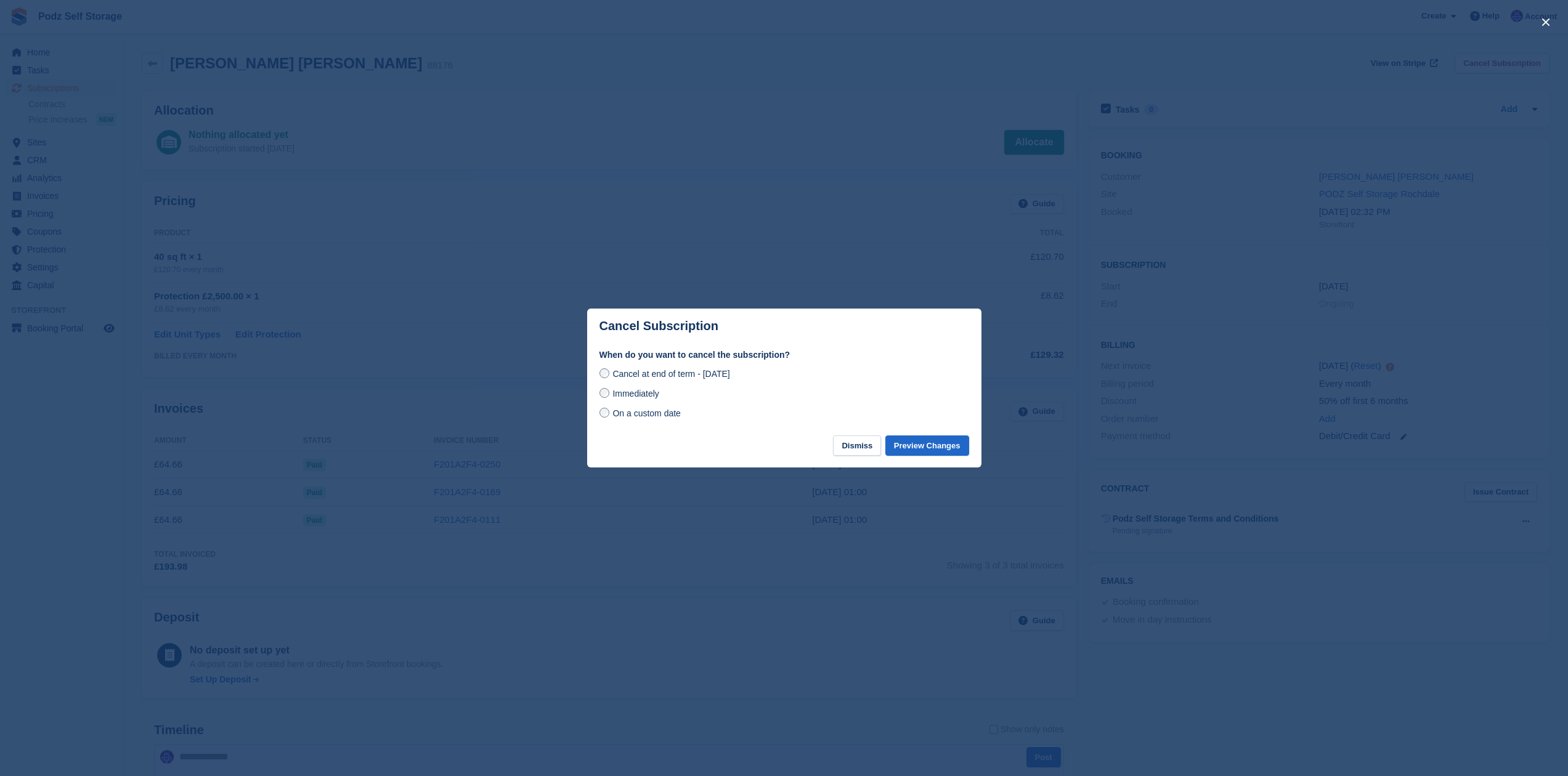
click at [640, 398] on span "Immediately" at bounding box center [636, 393] width 46 height 10
click at [900, 449] on button "Preview Changes" at bounding box center [927, 446] width 84 height 20
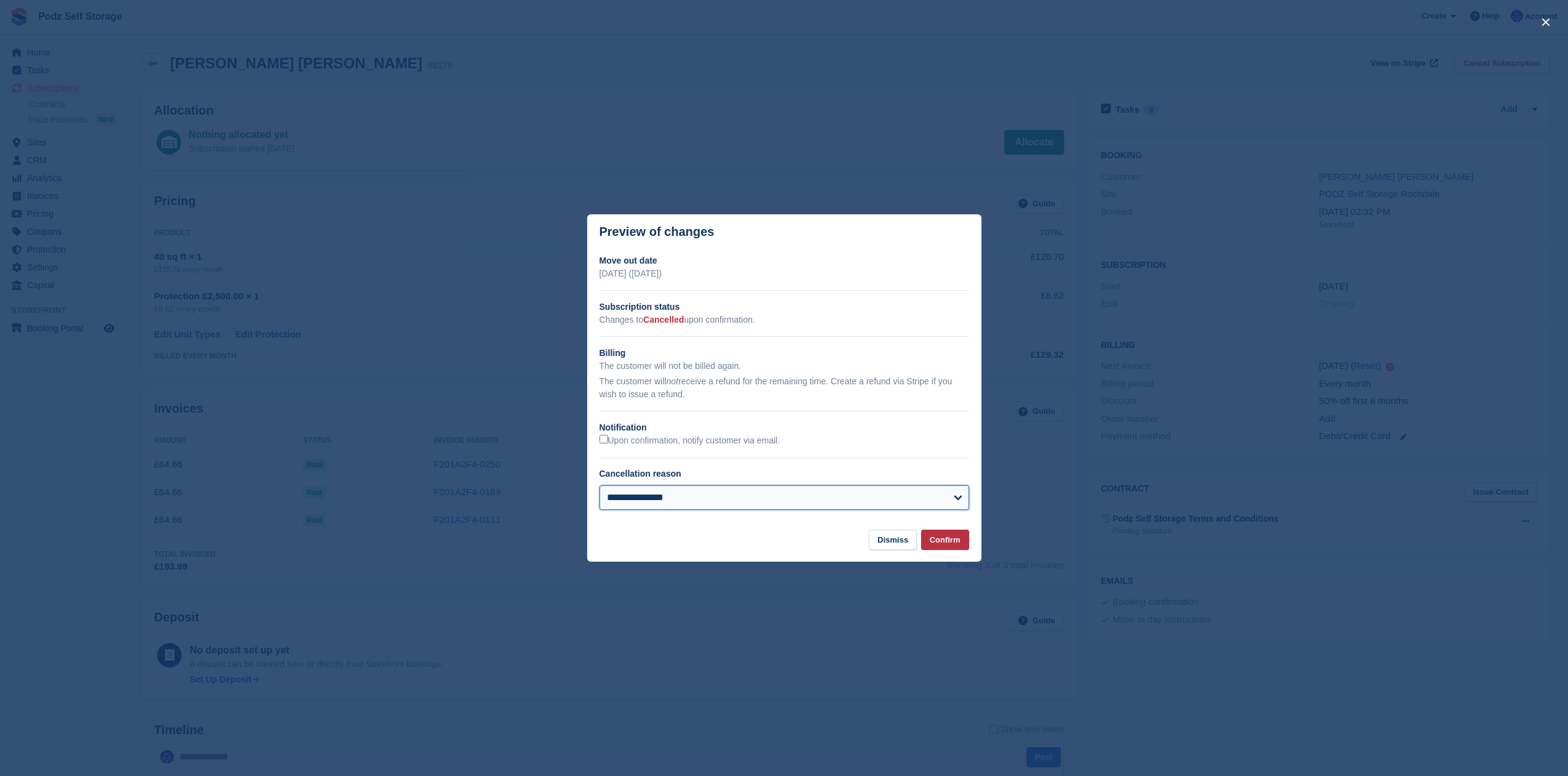
click at [599, 485] on select "**********" at bounding box center [784, 497] width 370 height 25
select select "*****"
click option "*****" at bounding box center [0, 0] width 0 height 0
click at [933, 545] on button "Confirm" at bounding box center [945, 539] width 48 height 20
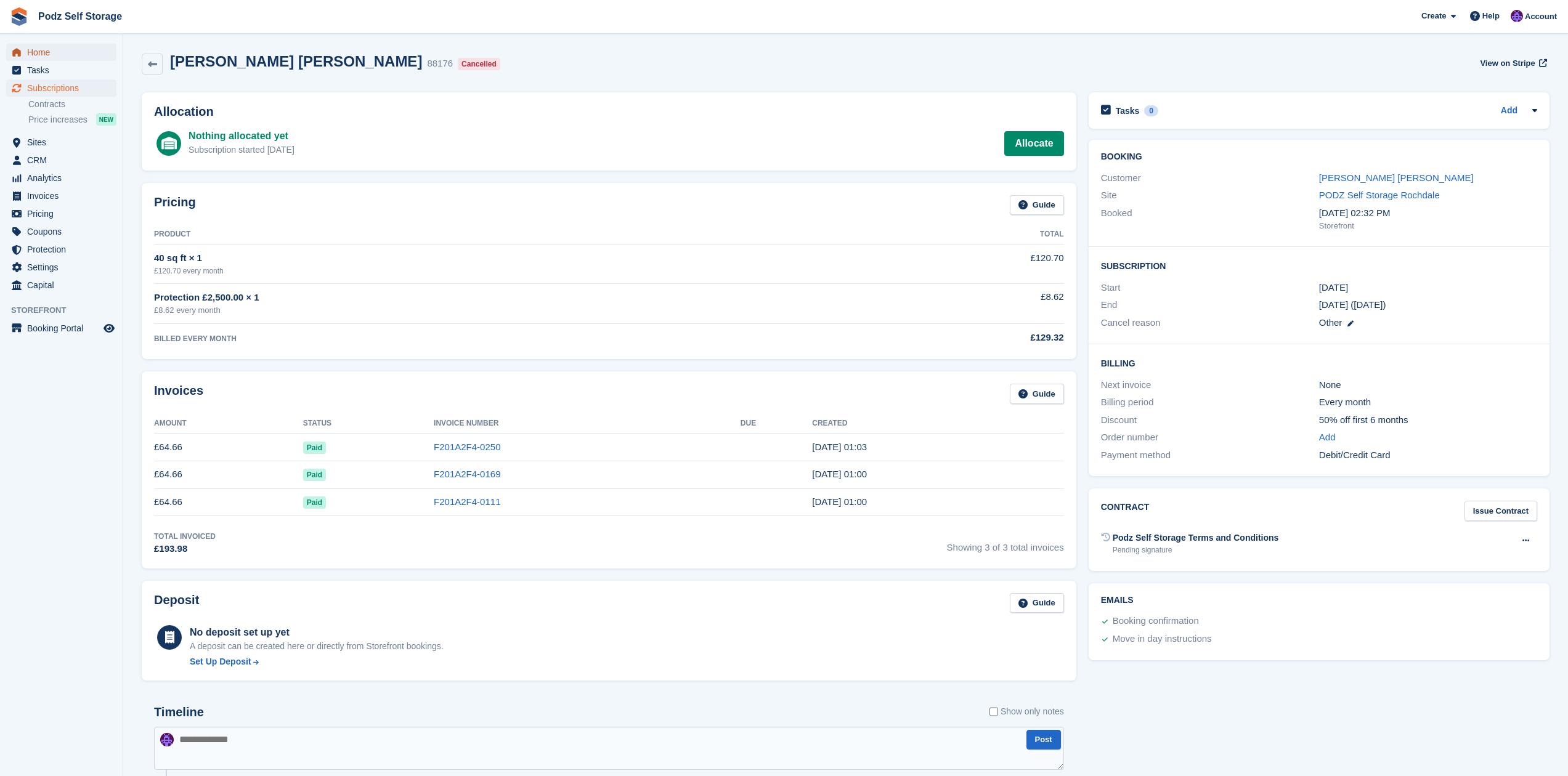
click at [85, 46] on span "Home" at bounding box center [64, 52] width 74 height 17
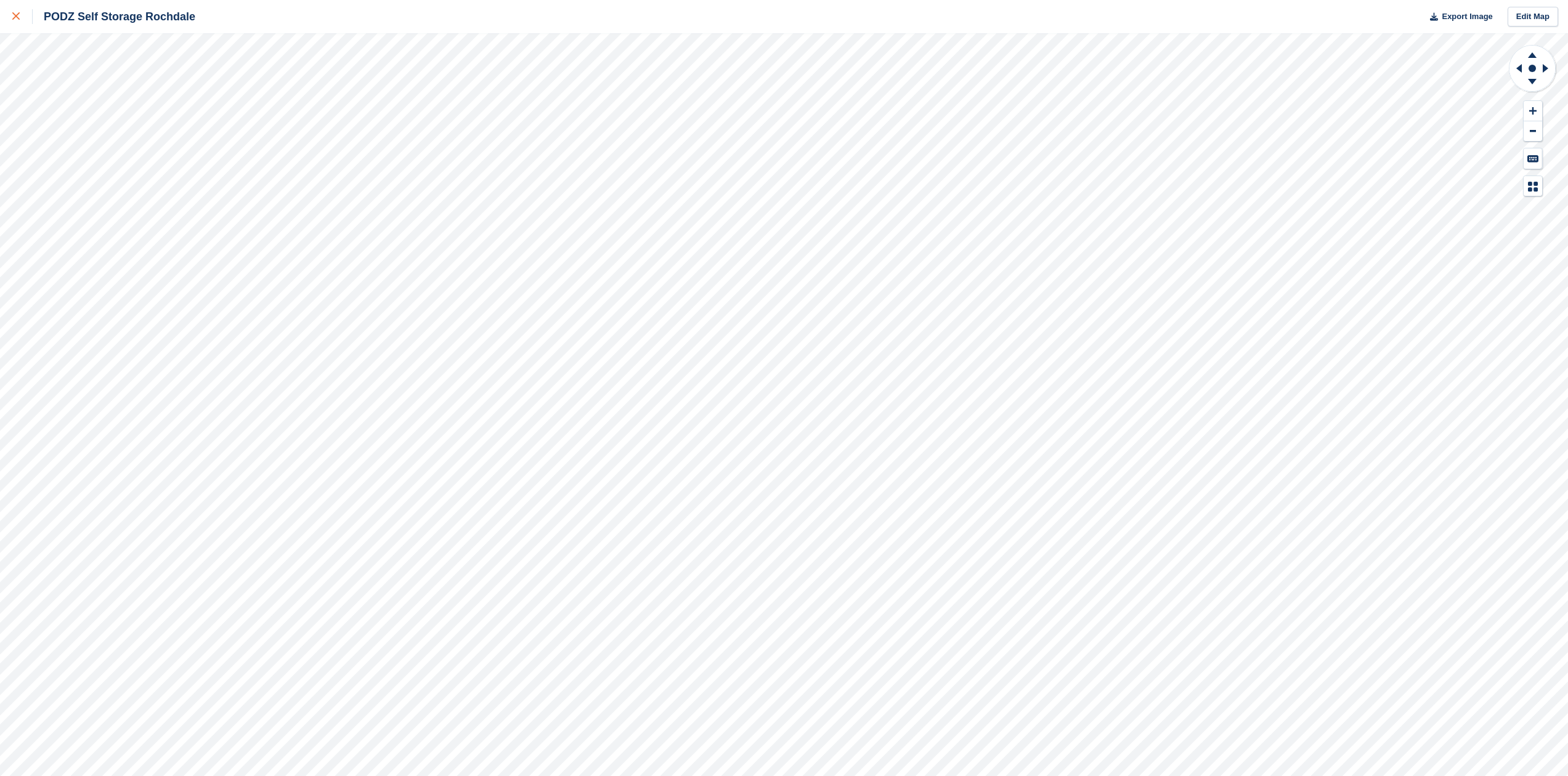
click at [16, 17] on icon at bounding box center [16, 16] width 7 height 7
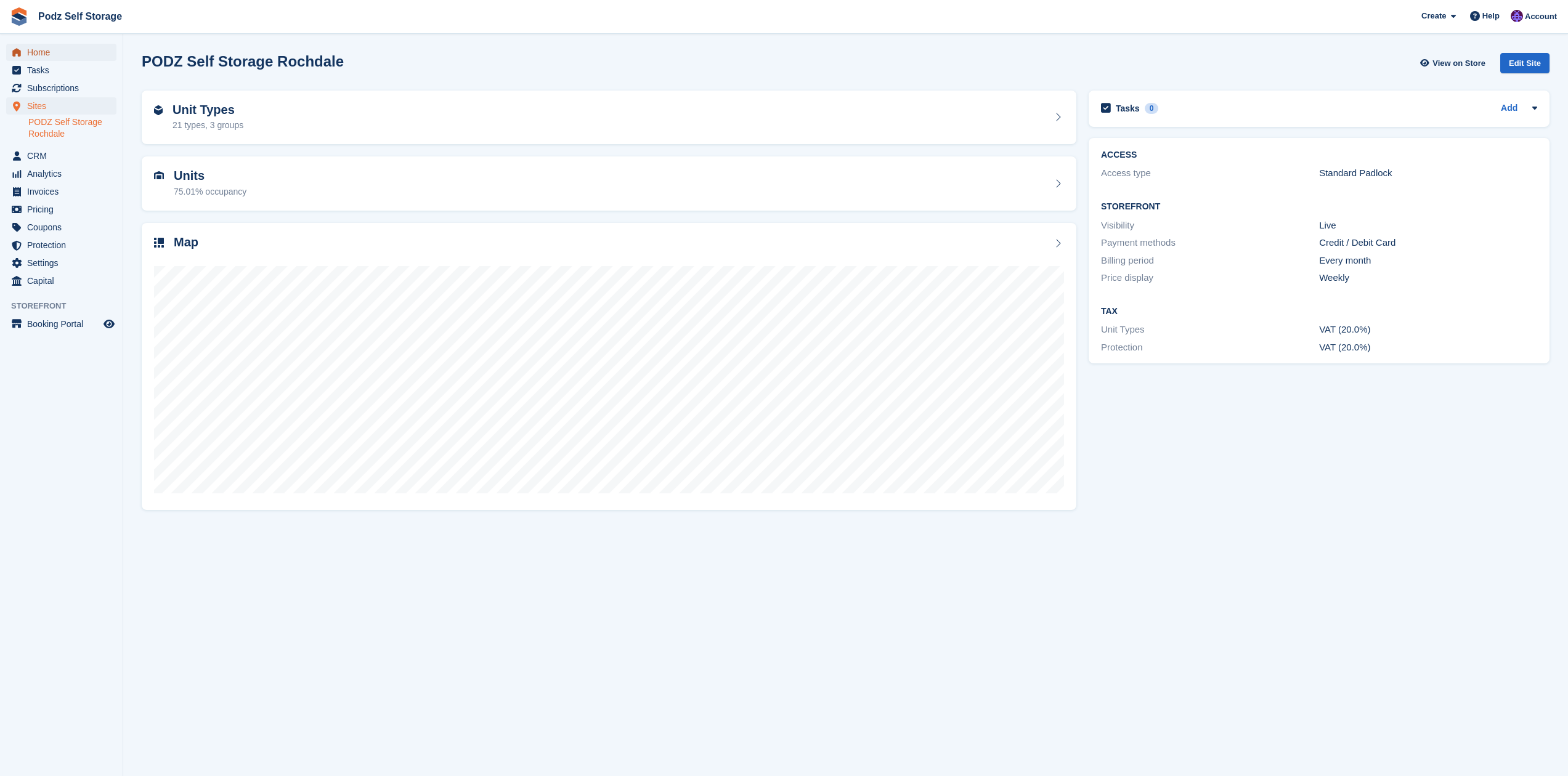
click at [89, 56] on span "Home" at bounding box center [64, 52] width 74 height 17
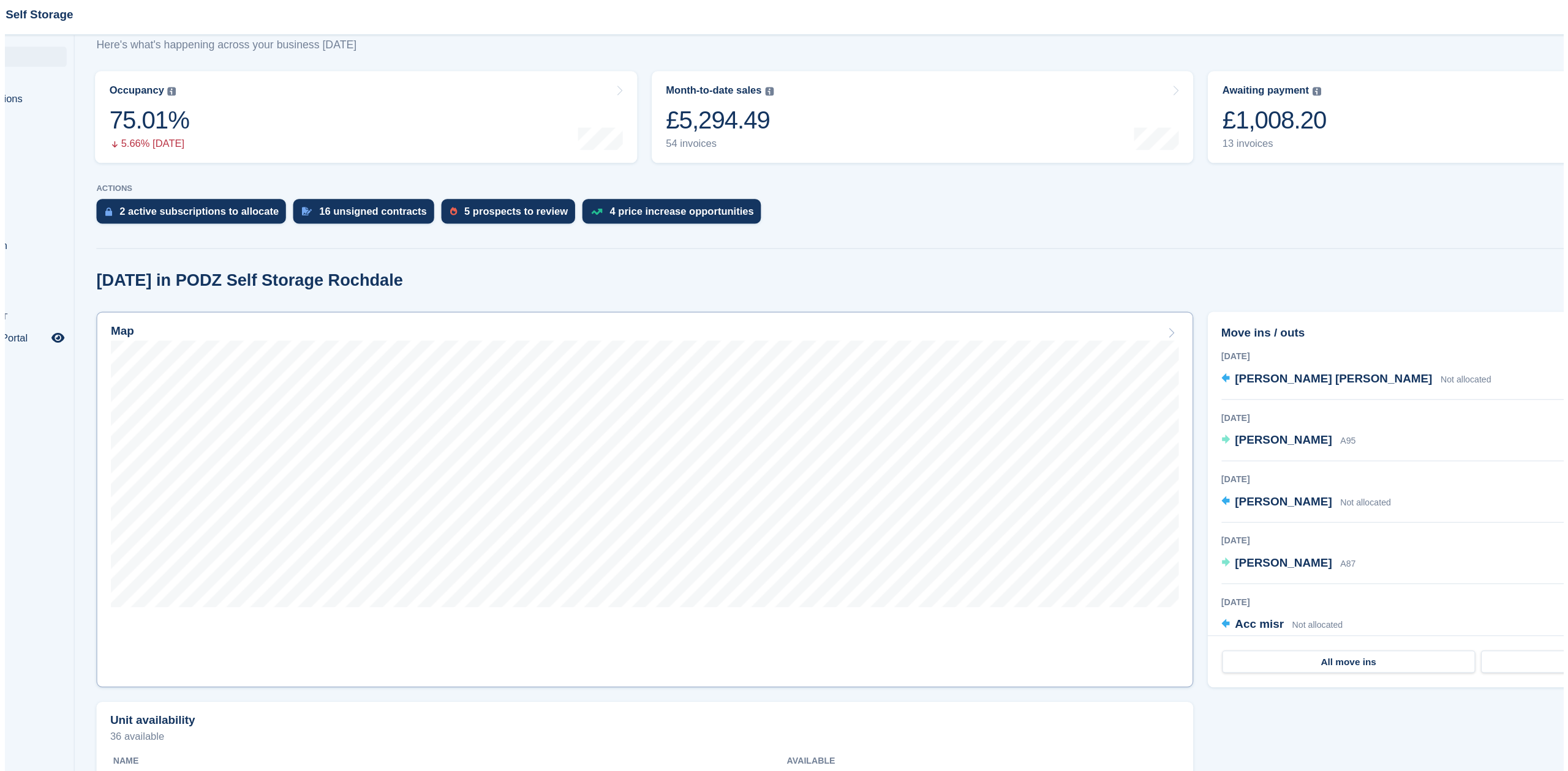
scroll to position [85, 0]
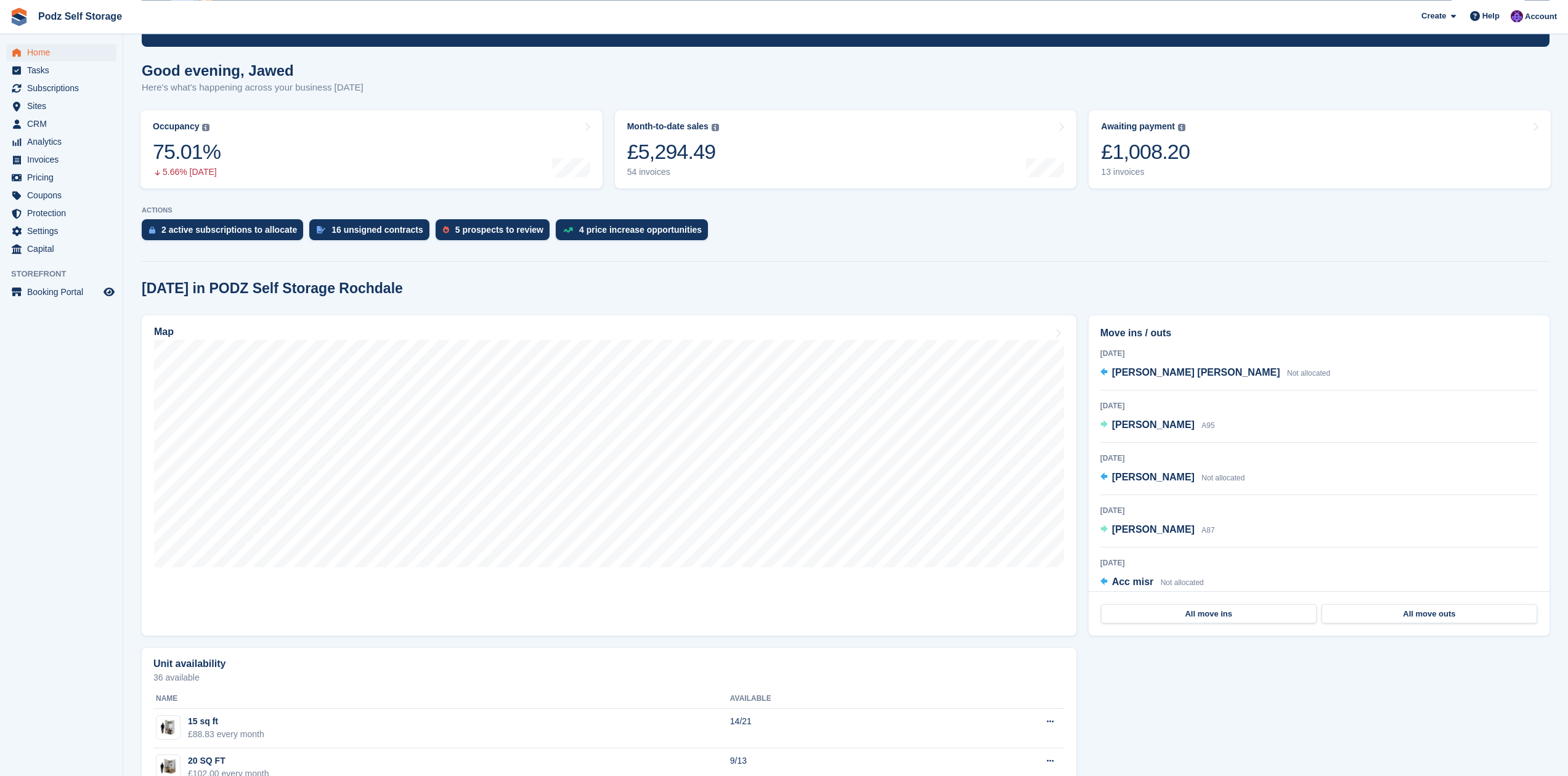
click at [653, 276] on section "NEW Make extra revenue with our new price increases tool Rooted in industry bes…" at bounding box center [846, 737] width 1445 height 1645
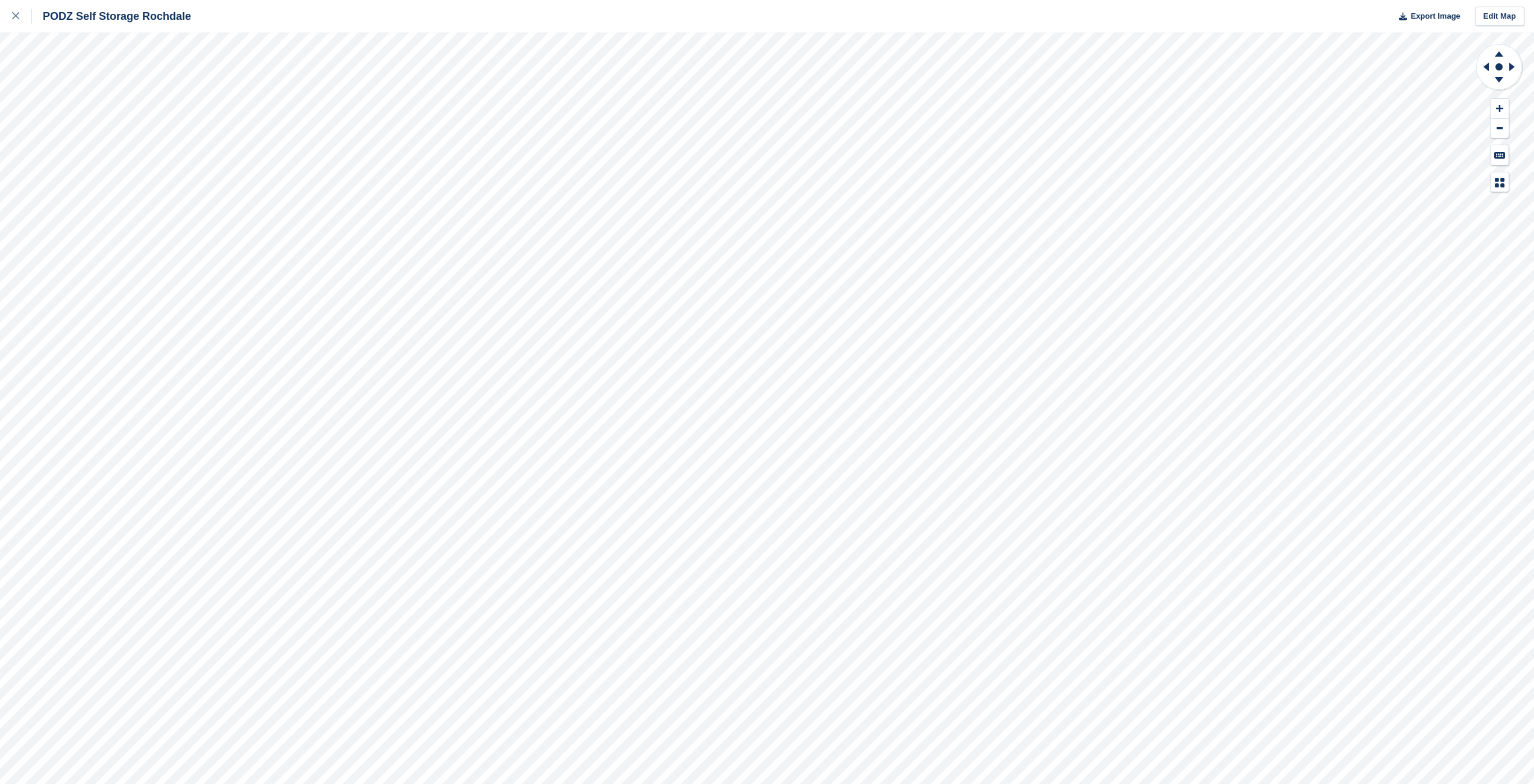
click at [475, 26] on div "PODZ Self Storage Rochdale Export Image Edit Map" at bounding box center [767, 16] width 1534 height 32
